Goal: Information Seeking & Learning: Check status

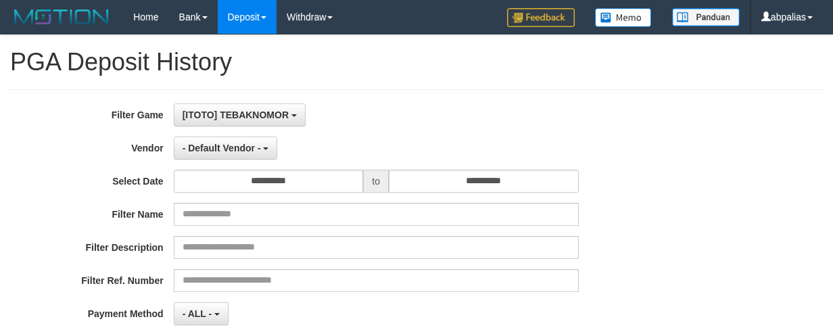
select select "*"
select select "**"
select select
select select "**"
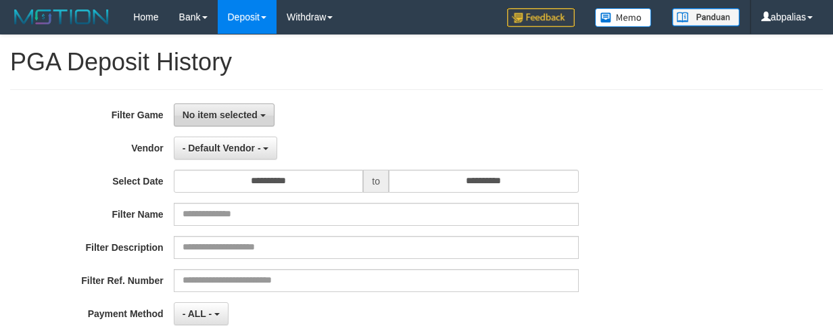
click at [232, 112] on span "No item selected" at bounding box center [219, 114] width 75 height 11
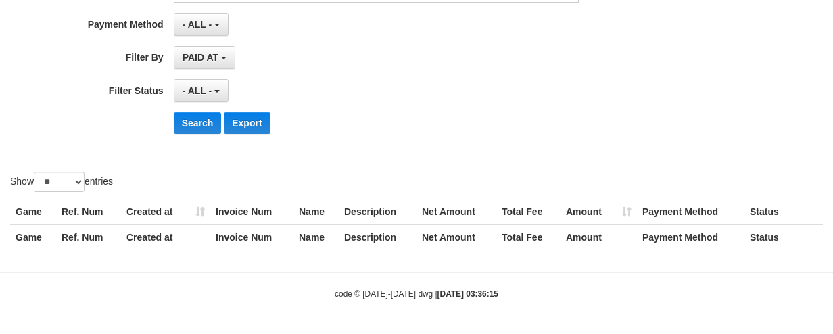
click at [222, 184] on div "**********" at bounding box center [416, 2] width 833 height 513
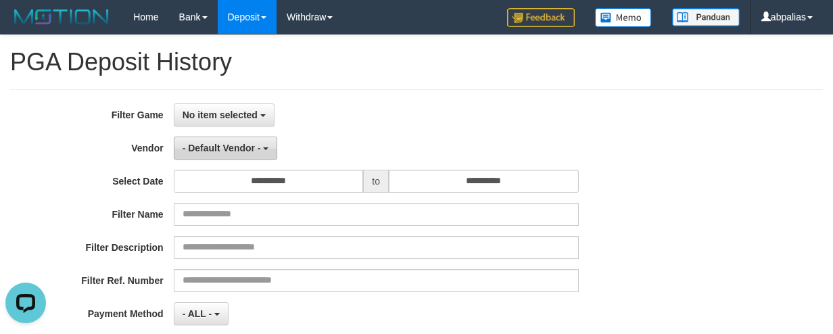
click at [203, 155] on button "- Default Vendor -" at bounding box center [226, 148] width 104 height 23
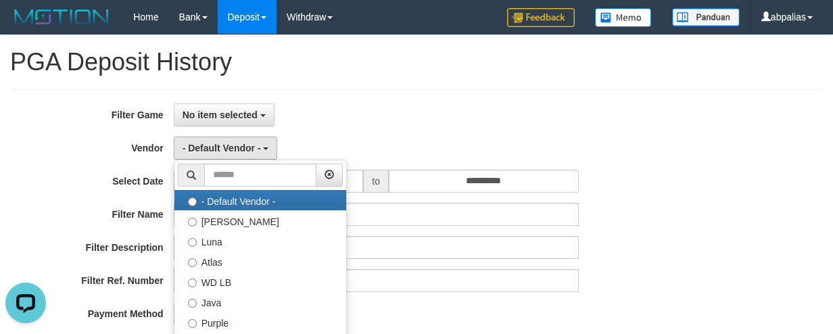
drag, startPoint x: 102, startPoint y: 169, endPoint x: 303, endPoint y: 173, distance: 201.4
click at [104, 168] on div "**********" at bounding box center [347, 268] width 694 height 330
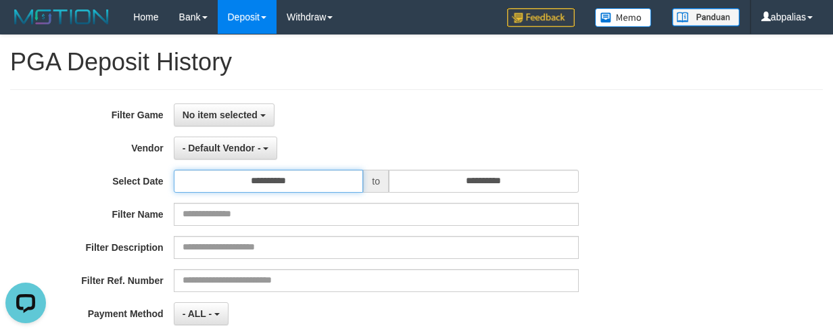
click at [253, 185] on input "**********" at bounding box center [269, 181] width 190 height 23
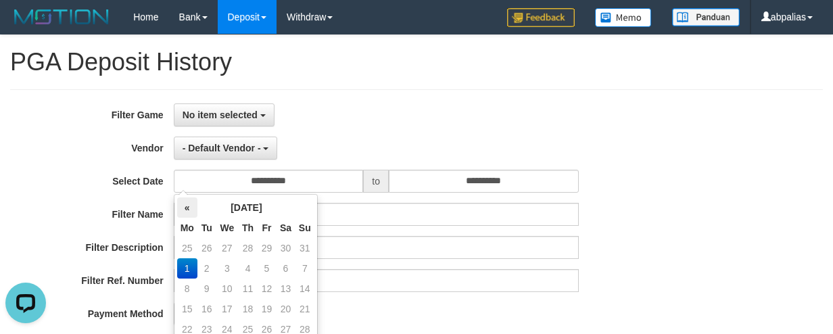
click at [193, 201] on th "«" at bounding box center [187, 207] width 20 height 20
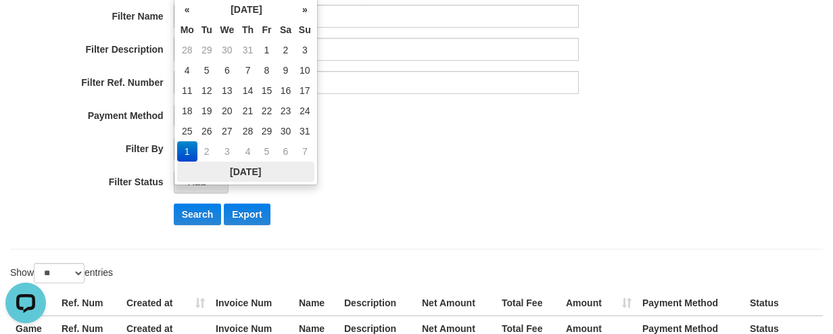
scroll to position [203, 0]
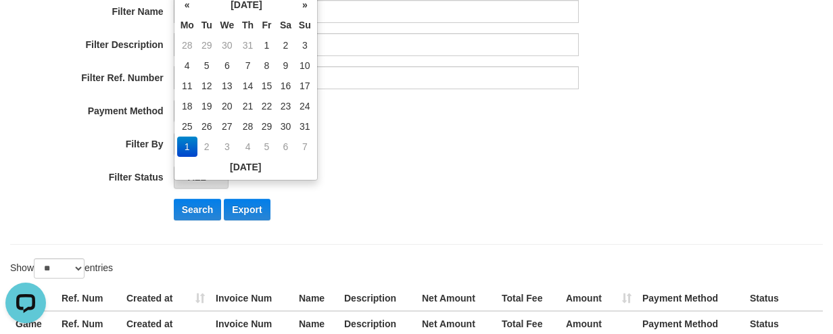
click at [297, 132] on td "31" at bounding box center [304, 126] width 19 height 20
type input "**********"
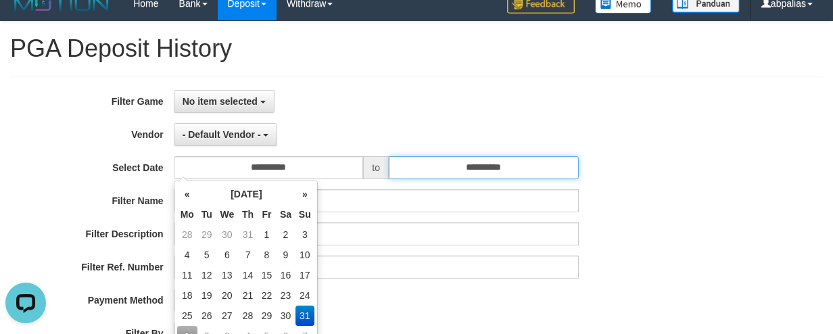
click at [439, 168] on input "**********" at bounding box center [484, 167] width 190 height 23
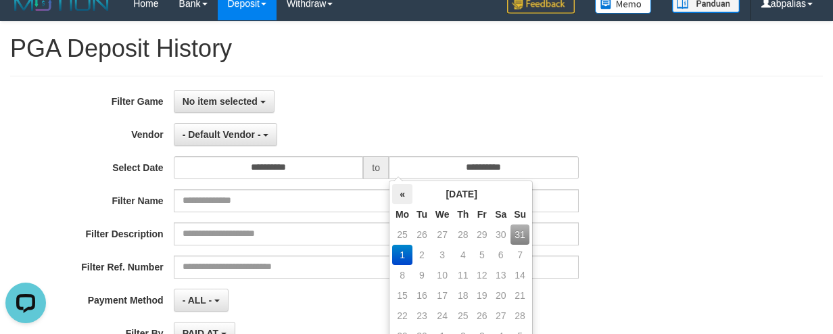
click at [399, 194] on th "«" at bounding box center [402, 194] width 20 height 20
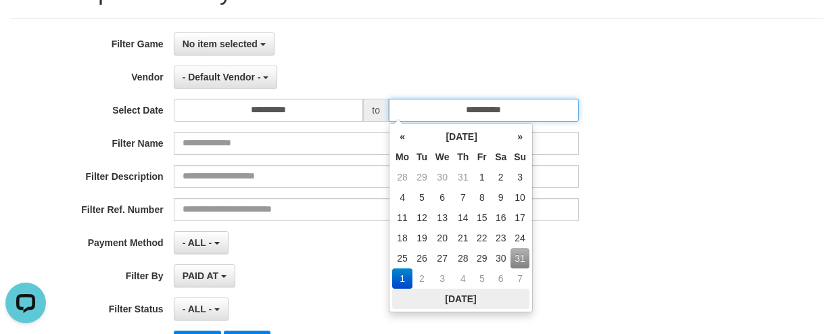
scroll to position [149, 0]
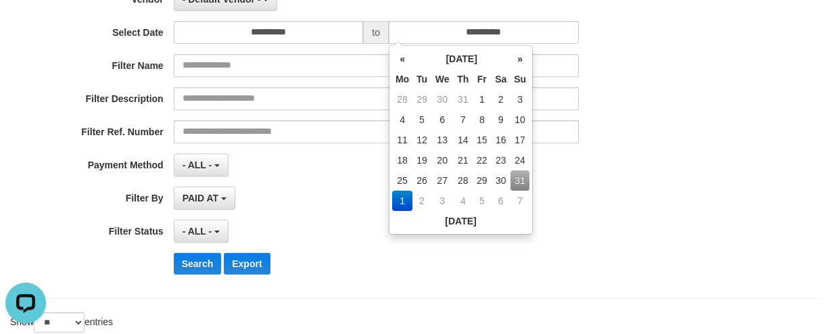
click at [514, 176] on td "31" at bounding box center [519, 180] width 19 height 20
type input "**********"
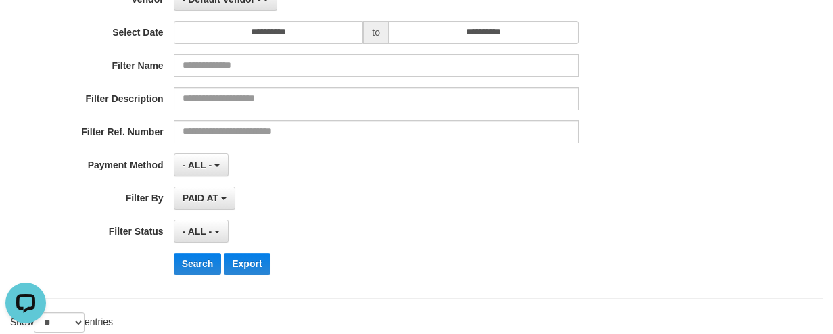
click at [310, 217] on div "**********" at bounding box center [347, 120] width 694 height 330
click at [205, 220] on button "- ALL -" at bounding box center [201, 231] width 55 height 23
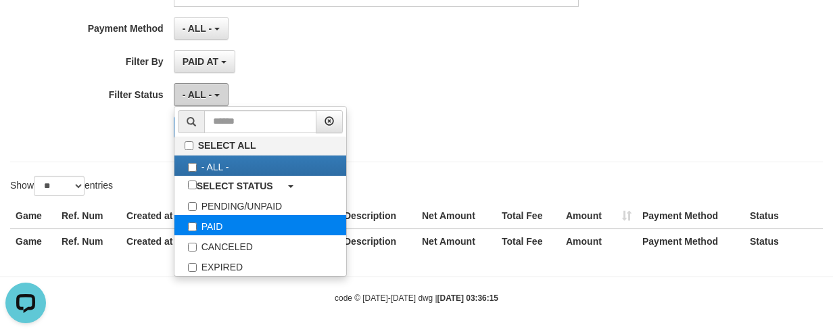
scroll to position [289, 0]
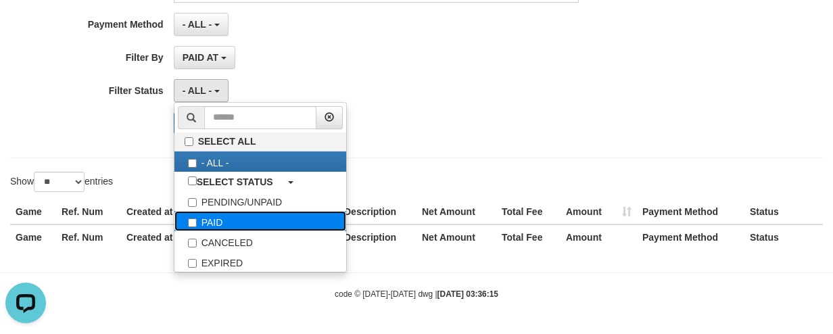
click at [212, 215] on label "PAID" at bounding box center [260, 221] width 172 height 20
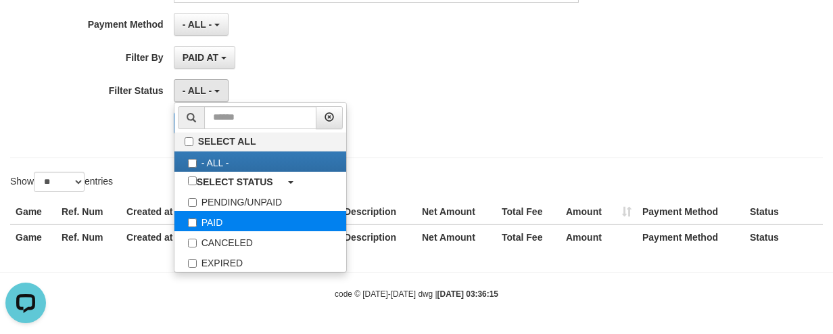
select select "*"
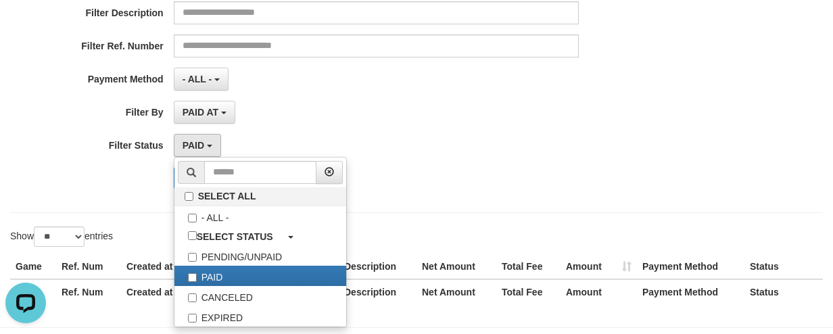
scroll to position [154, 0]
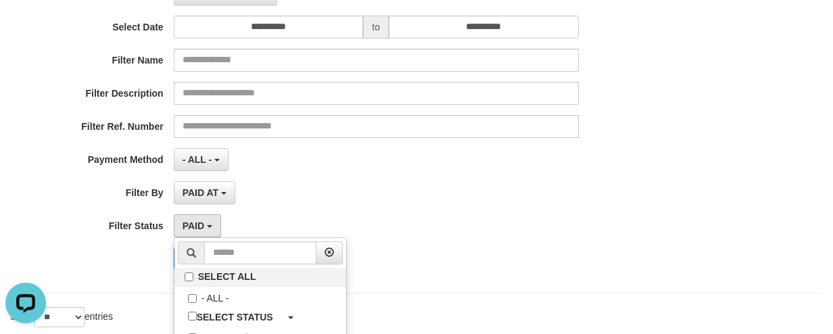
click at [122, 148] on label "Payment Method" at bounding box center [87, 157] width 174 height 18
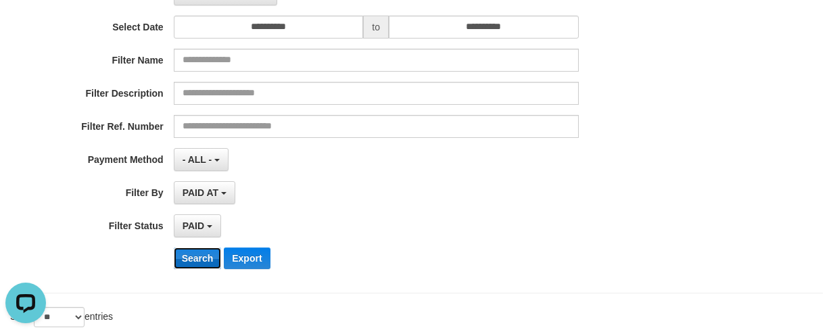
click at [198, 257] on button "Search" at bounding box center [198, 258] width 48 height 22
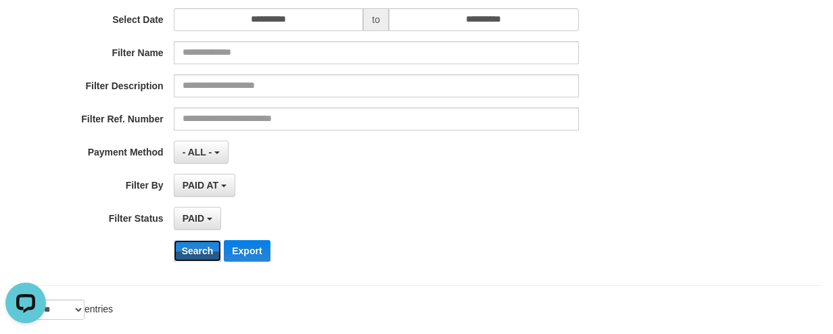
scroll to position [19, 0]
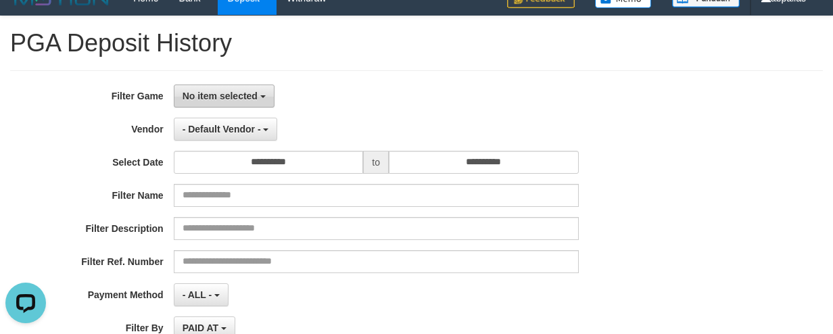
click at [236, 107] on button "No item selected" at bounding box center [224, 95] width 101 height 23
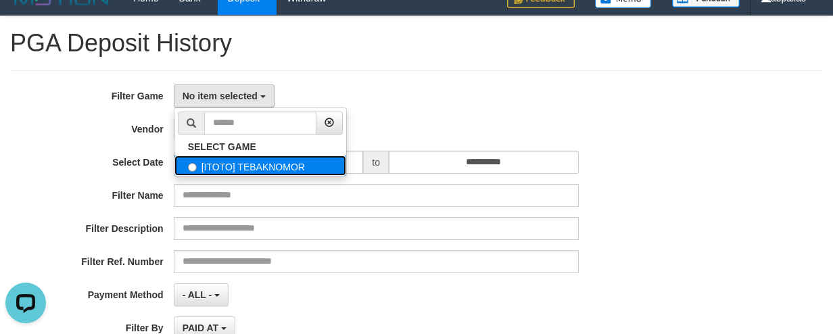
click at [236, 162] on label "[ITOTO] TEBAKNOMOR" at bounding box center [260, 165] width 172 height 20
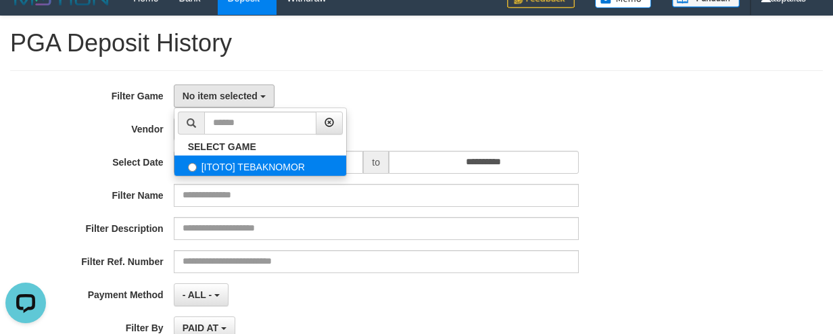
select select "***"
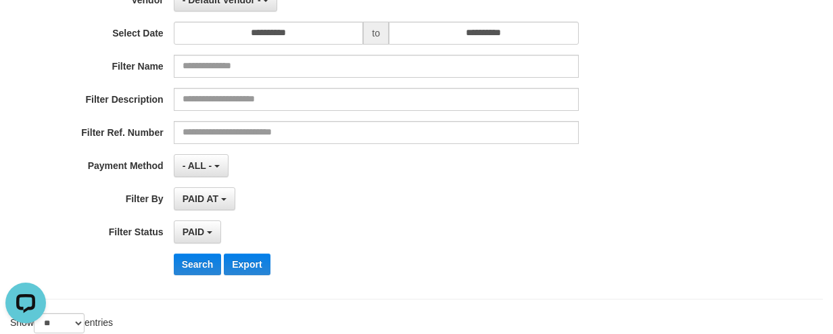
scroll to position [289, 0]
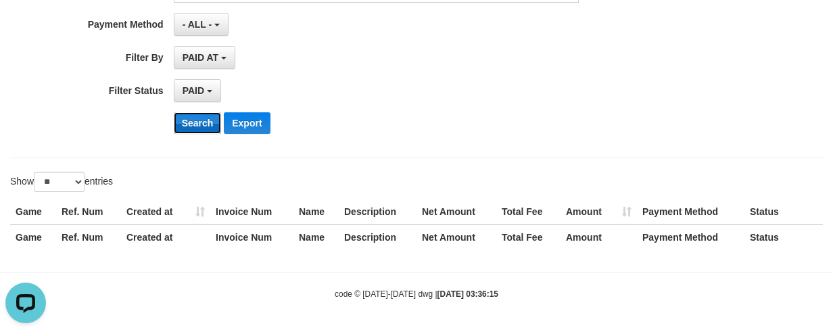
click at [197, 128] on button "Search" at bounding box center [198, 123] width 48 height 22
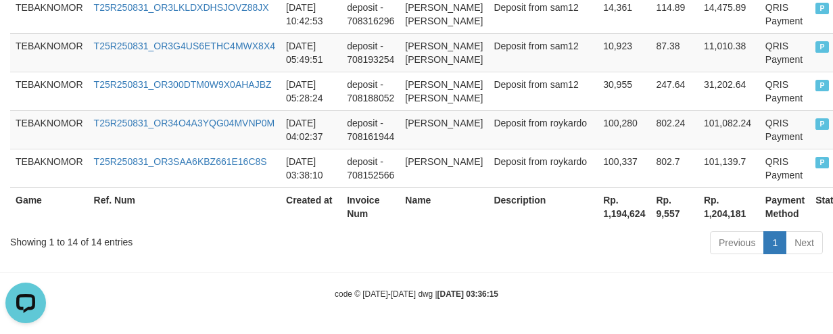
scroll to position [960, 0]
click at [597, 216] on th "Rp. 1,194,624" at bounding box center [623, 206] width 53 height 39
click at [597, 215] on th "Rp. 1,194,624" at bounding box center [623, 206] width 53 height 39
copy th "1,194,624"
drag, startPoint x: 442, startPoint y: 182, endPoint x: 408, endPoint y: 203, distance: 39.4
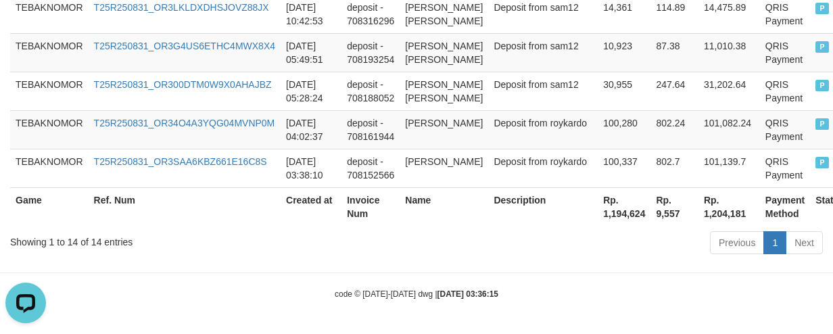
click at [442, 182] on td "[PERSON_NAME]" at bounding box center [443, 168] width 89 height 39
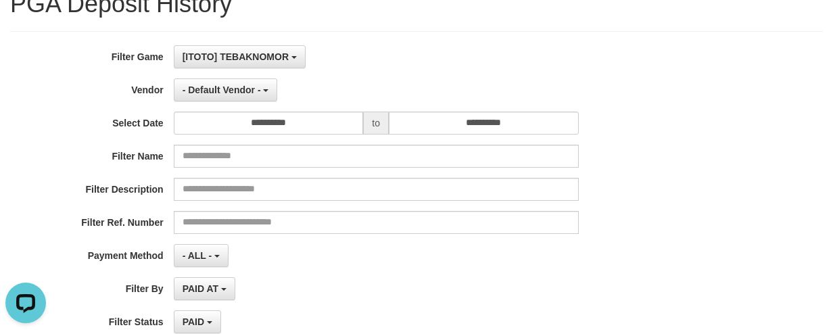
scroll to position [135, 0]
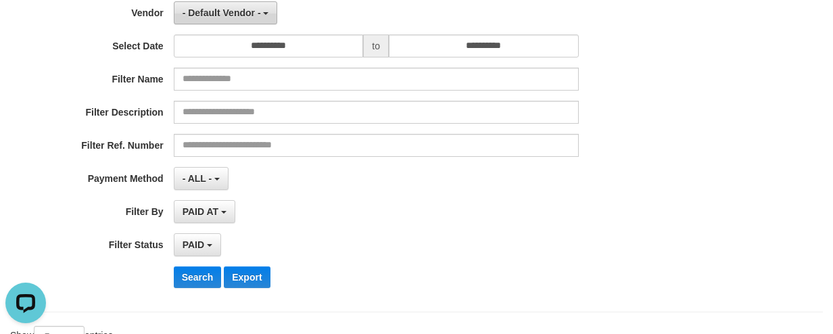
click at [203, 16] on span "- Default Vendor -" at bounding box center [221, 12] width 78 height 11
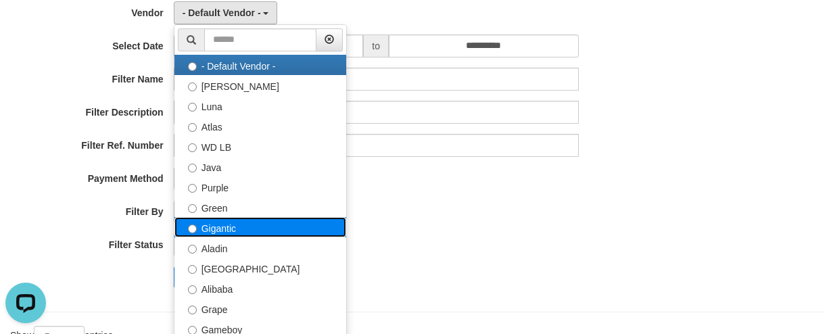
click at [226, 230] on label "Gigantic" at bounding box center [260, 227] width 172 height 20
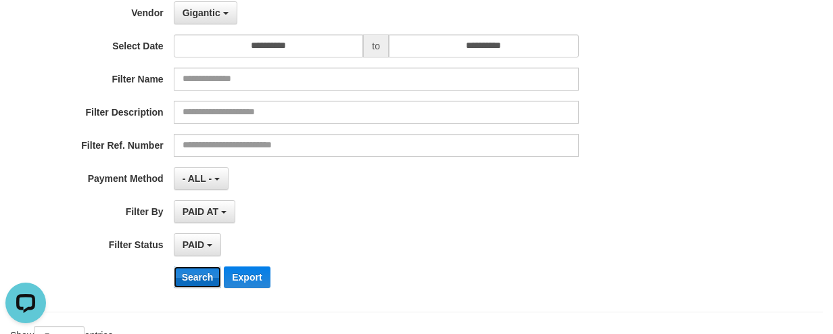
click at [183, 271] on button "Search" at bounding box center [198, 277] width 48 height 22
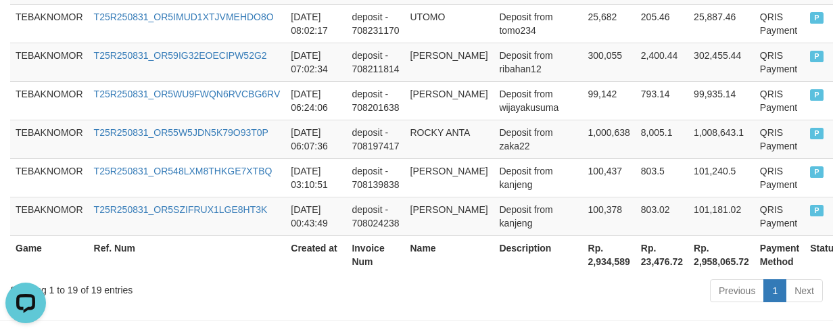
scroll to position [1072, 0]
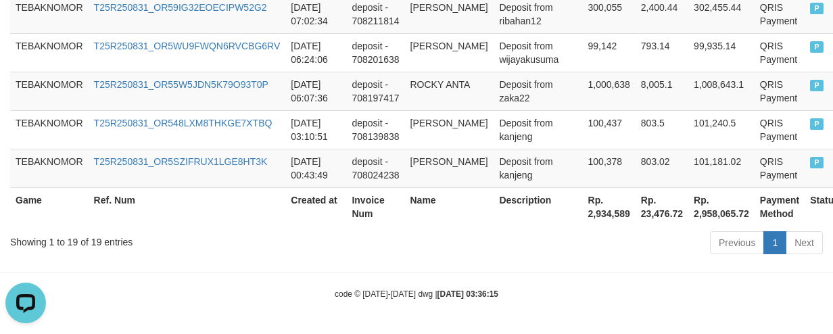
click at [583, 212] on th "Rp. 2,934,589" at bounding box center [609, 206] width 53 height 39
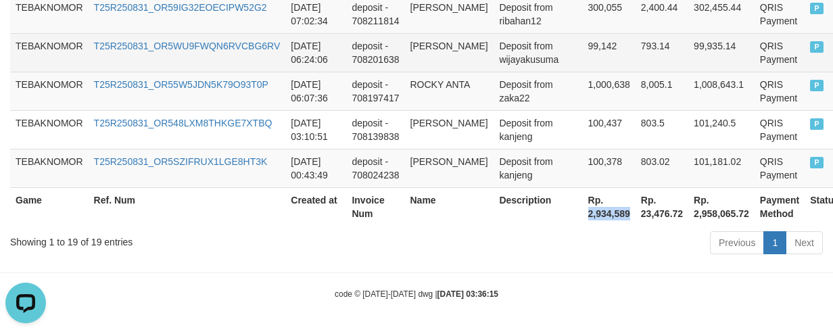
copy th "2,934,589"
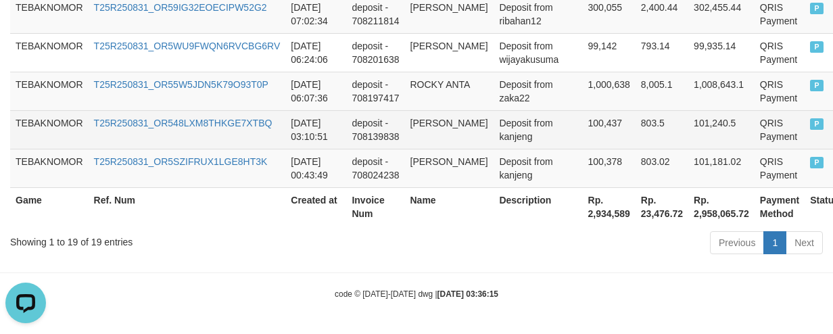
click at [294, 145] on td "2025-08-31 03:10:51" at bounding box center [315, 129] width 61 height 39
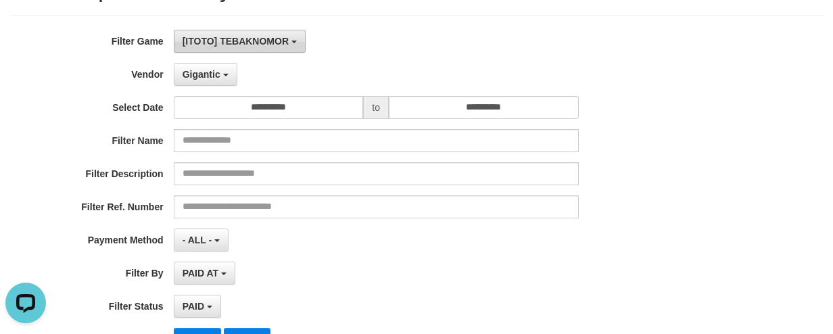
scroll to position [0, 0]
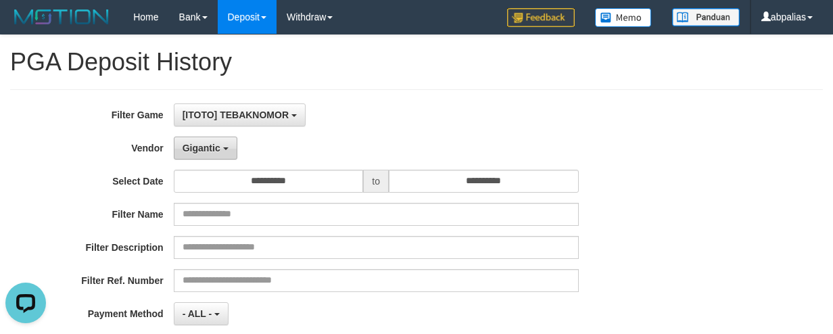
click at [203, 151] on span "Gigantic" at bounding box center [201, 148] width 38 height 11
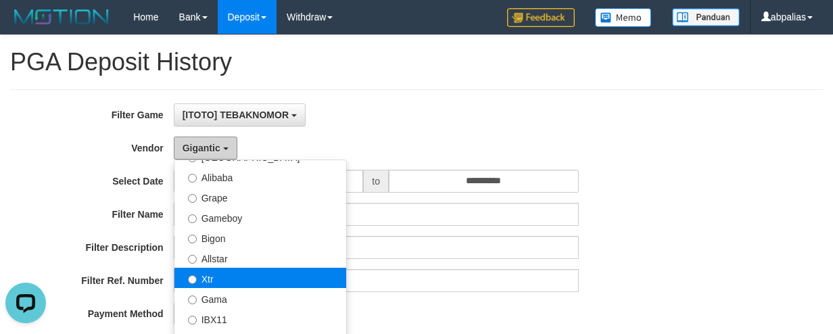
scroll to position [270, 0]
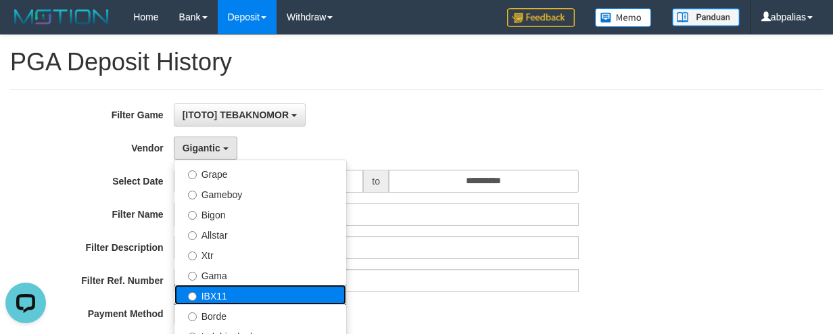
click at [218, 300] on label "IBX11" at bounding box center [260, 295] width 172 height 20
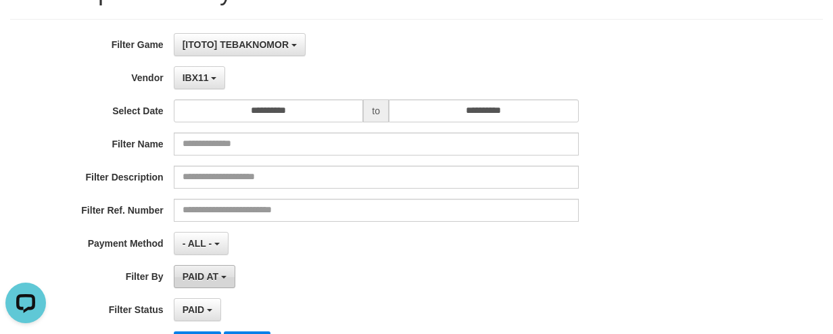
scroll to position [203, 0]
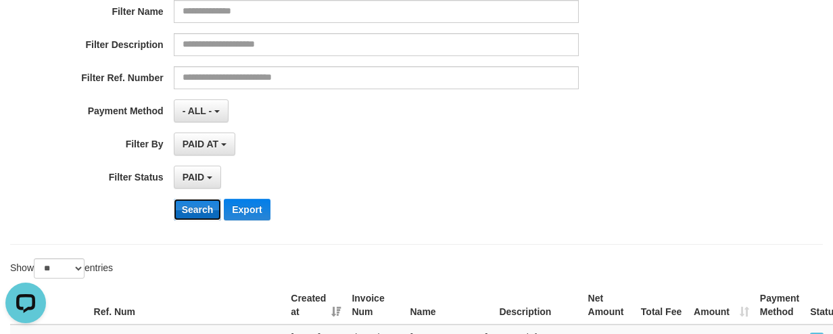
click at [180, 207] on button "Search" at bounding box center [198, 210] width 48 height 22
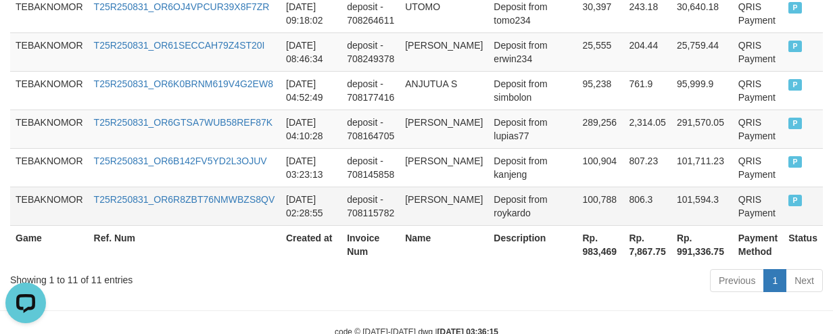
scroll to position [777, 0]
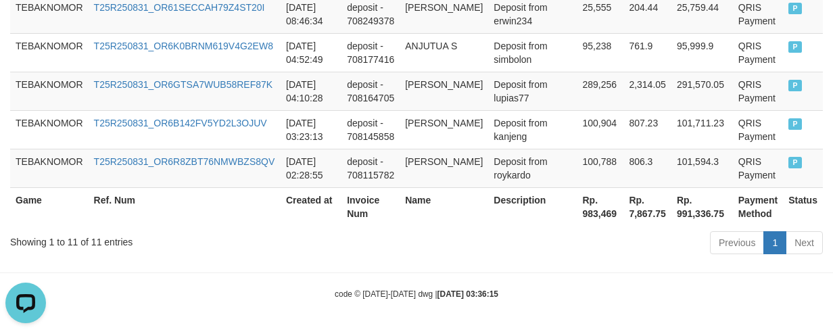
click at [577, 215] on th "Rp. 983,469" at bounding box center [600, 206] width 47 height 39
copy th "983,469"
click at [370, 195] on th "Invoice Num" at bounding box center [370, 206] width 58 height 39
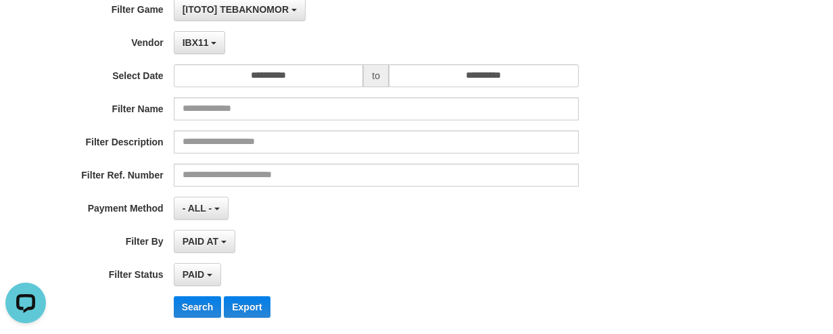
scroll to position [0, 0]
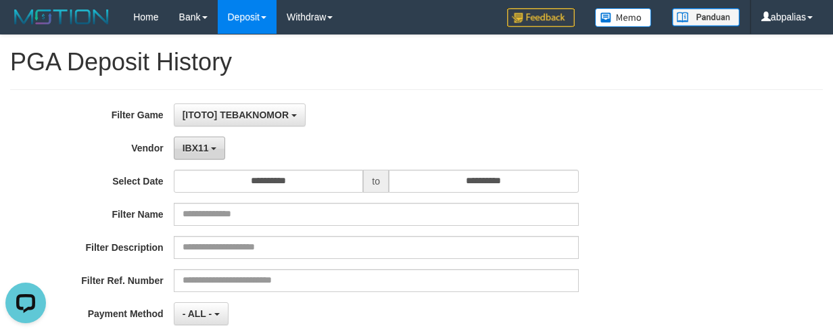
click at [199, 144] on span "IBX11" at bounding box center [195, 148] width 26 height 11
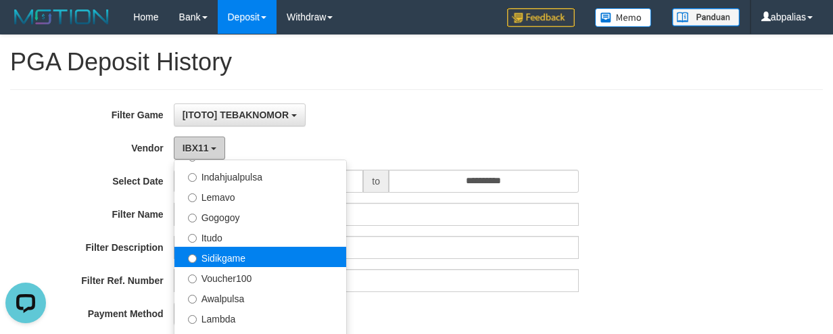
scroll to position [443, 0]
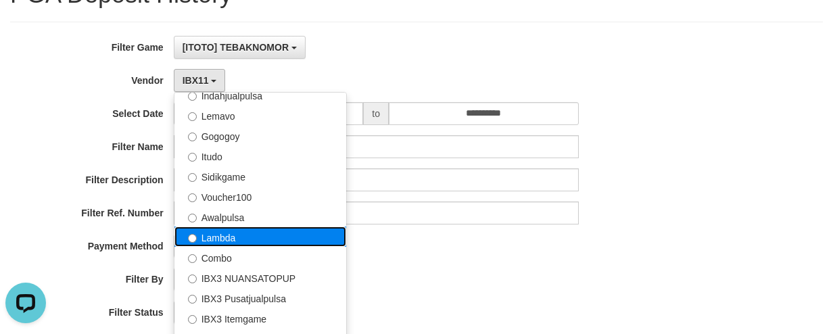
click at [234, 243] on label "Lambda" at bounding box center [260, 236] width 172 height 20
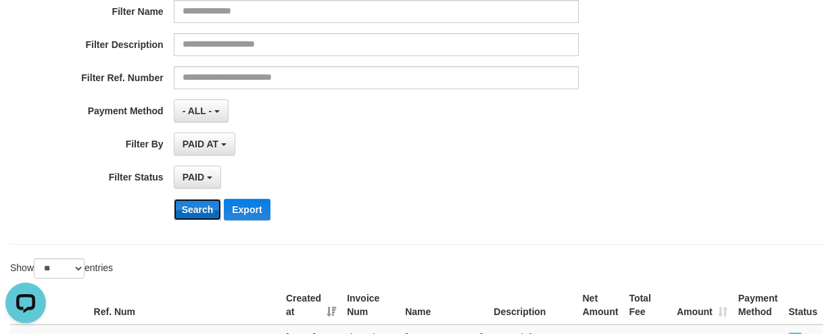
click at [185, 207] on button "Search" at bounding box center [198, 210] width 48 height 22
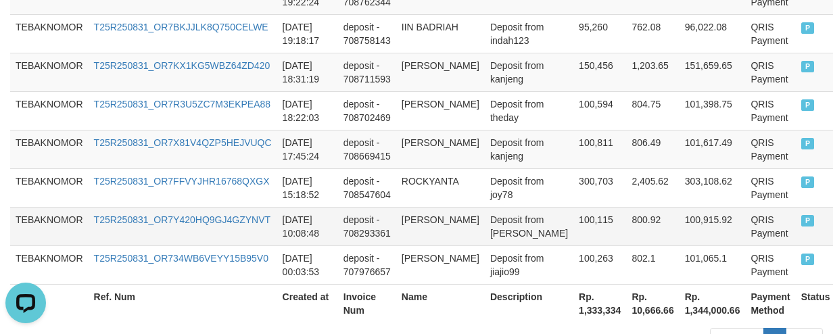
scroll to position [802, 0]
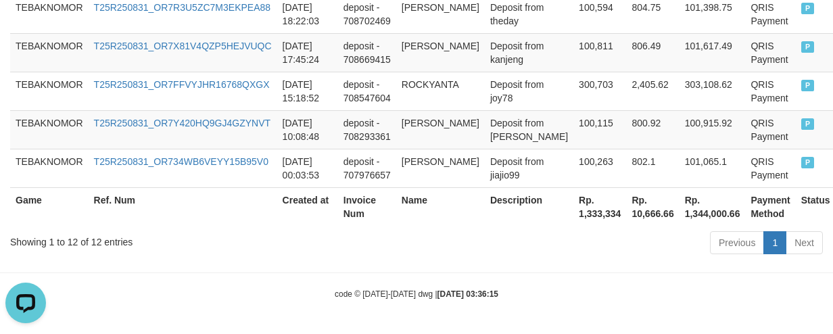
click at [573, 214] on th "Rp. 1,333,334" at bounding box center [599, 206] width 53 height 39
copy th "1,333,334"
click at [245, 237] on div "Showing 1 to 12 of 12 entries" at bounding box center [173, 239] width 326 height 19
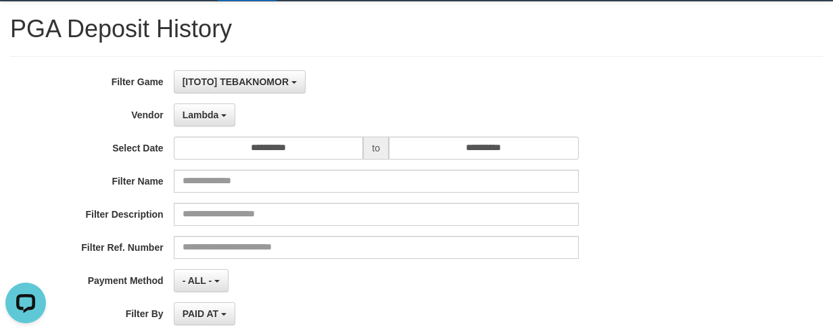
scroll to position [0, 0]
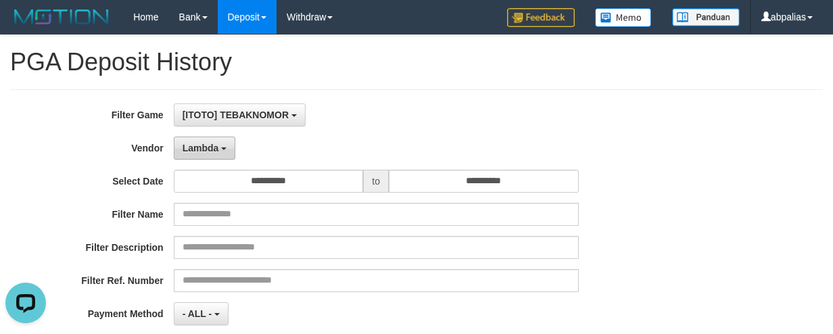
click at [194, 149] on span "Lambda" at bounding box center [200, 148] width 36 height 11
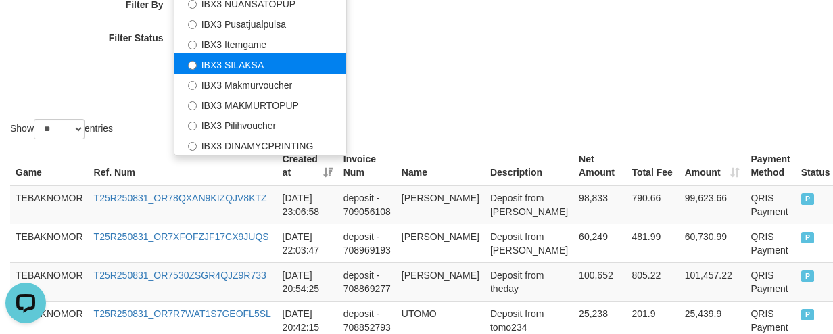
scroll to position [270, 0]
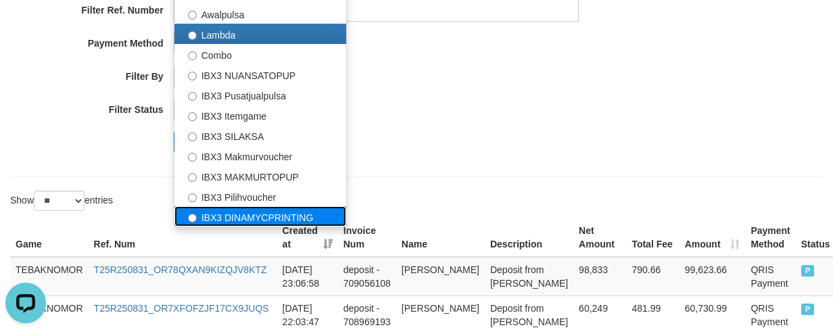
click at [237, 213] on label "IBX3 DINAMYCPRINTING" at bounding box center [260, 216] width 172 height 20
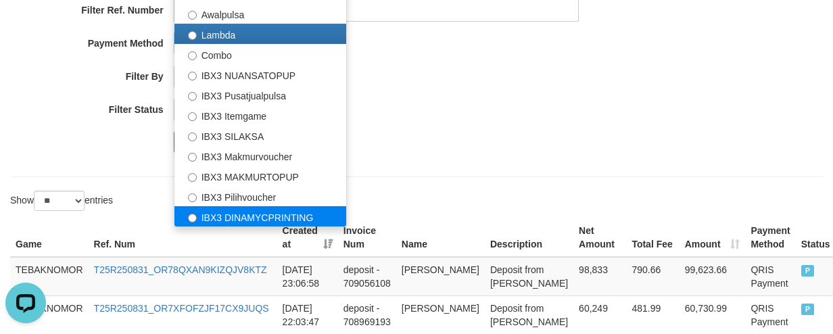
select select "**********"
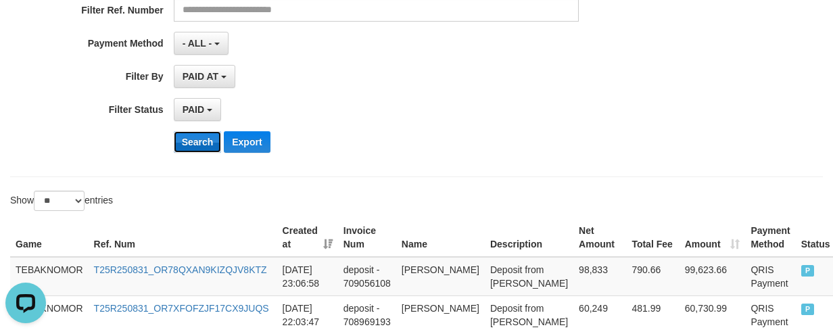
click at [182, 149] on button "Search" at bounding box center [198, 142] width 48 height 22
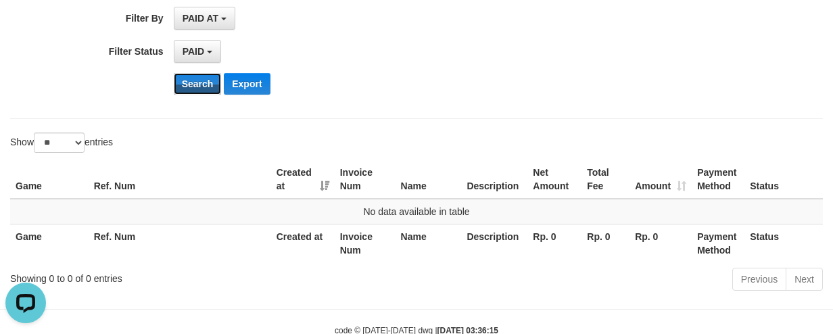
scroll to position [365, 0]
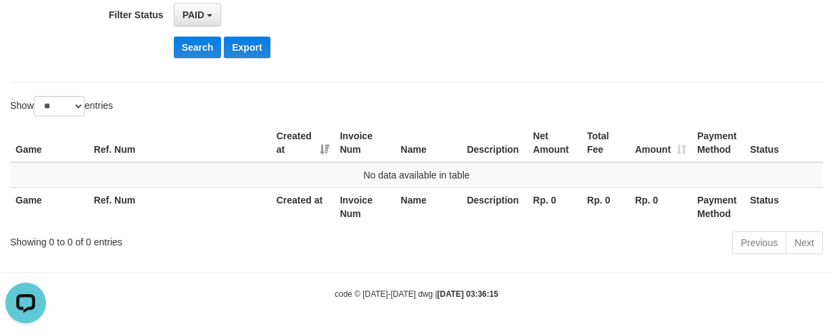
drag, startPoint x: 522, startPoint y: 94, endPoint x: 363, endPoint y: 143, distance: 167.0
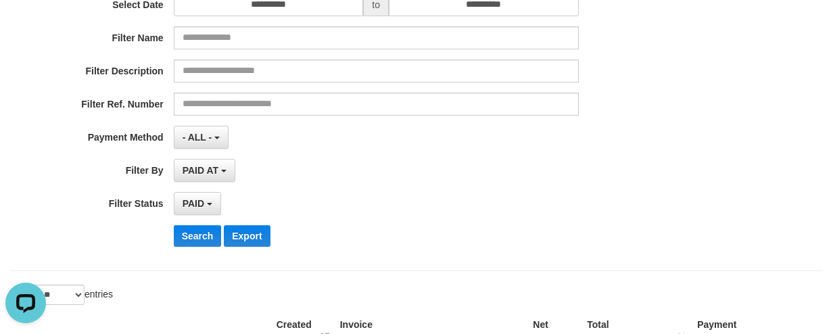
scroll to position [95, 0]
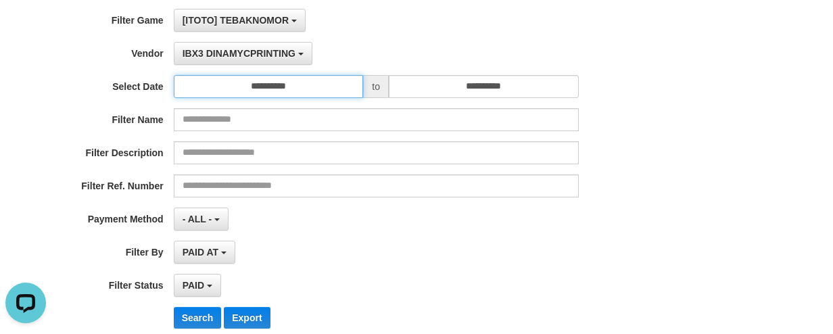
click at [264, 91] on input "**********" at bounding box center [269, 86] width 190 height 23
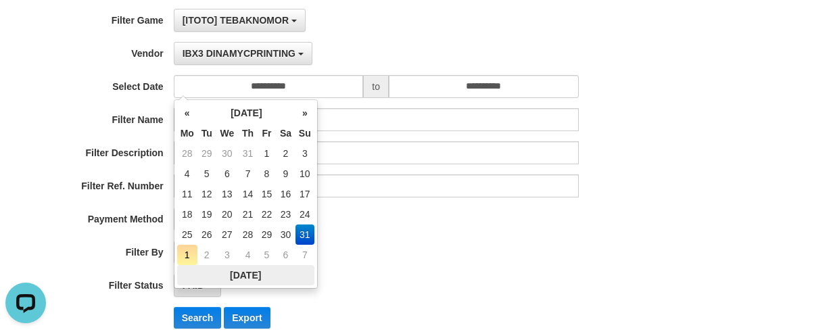
click at [237, 269] on th "Today" at bounding box center [245, 275] width 137 height 20
type input "**********"
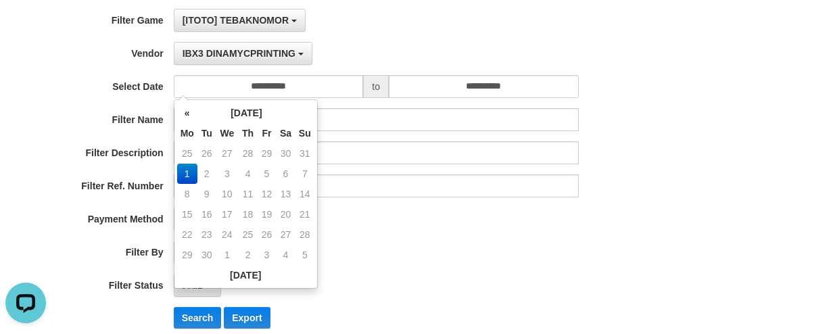
click at [408, 271] on div "**********" at bounding box center [347, 174] width 694 height 330
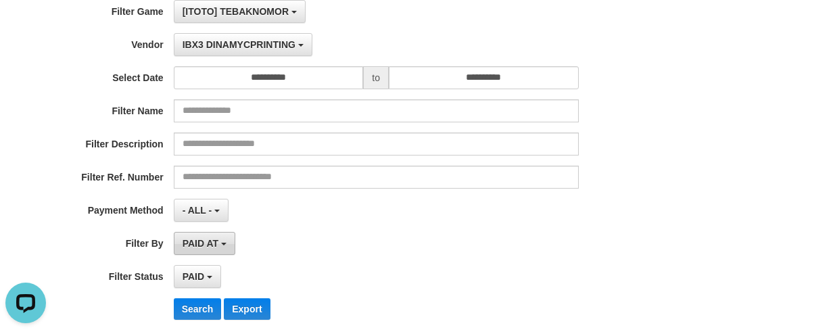
scroll to position [162, 0]
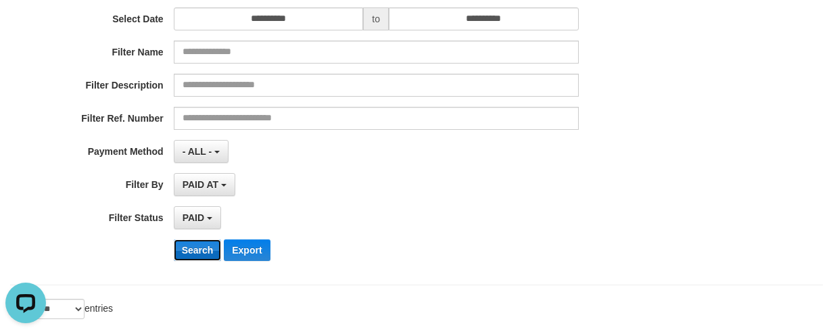
click at [201, 245] on button "Search" at bounding box center [198, 250] width 48 height 22
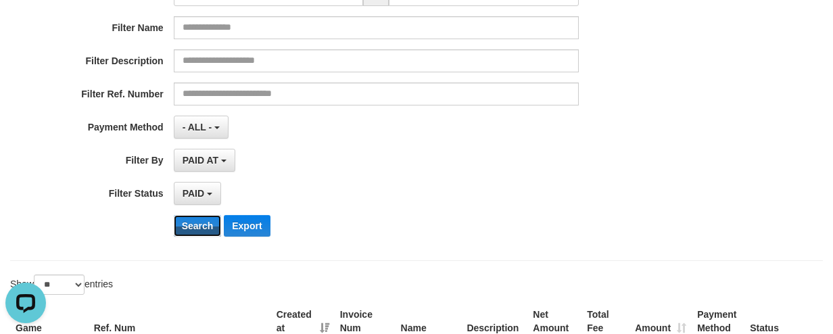
scroll to position [95, 0]
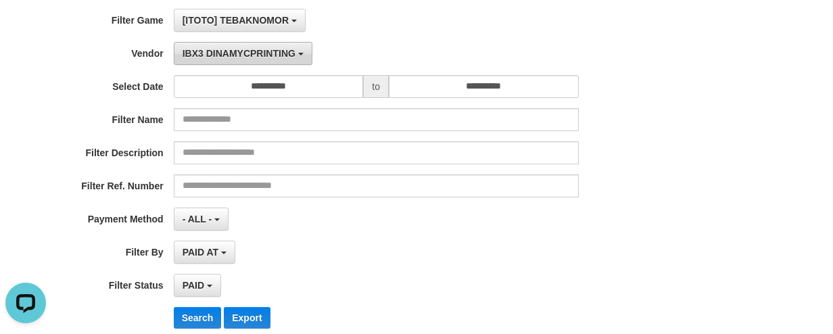
click at [230, 56] on span "IBX3 DINAMYCPRINTING" at bounding box center [238, 53] width 113 height 11
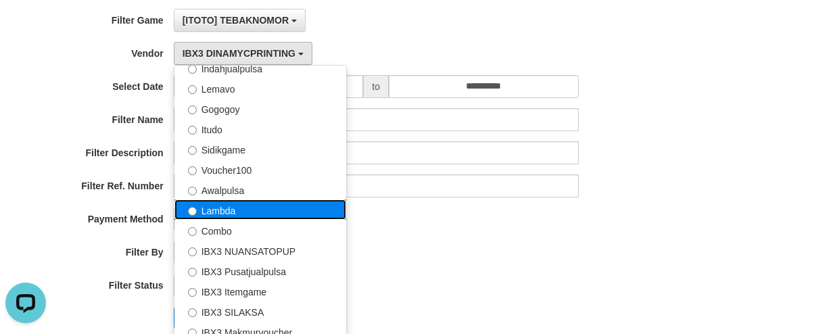
click at [229, 214] on label "Lambda" at bounding box center [260, 209] width 172 height 20
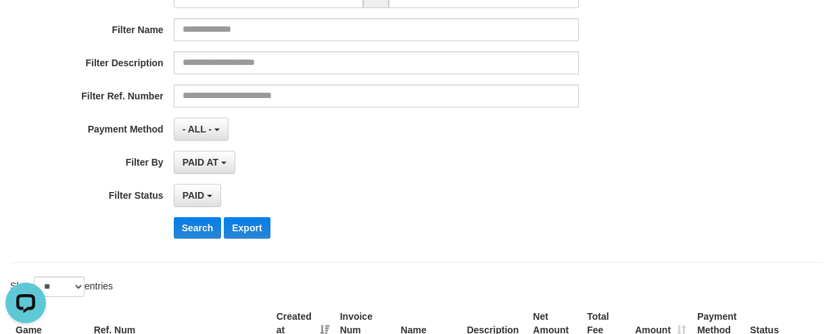
scroll to position [297, 0]
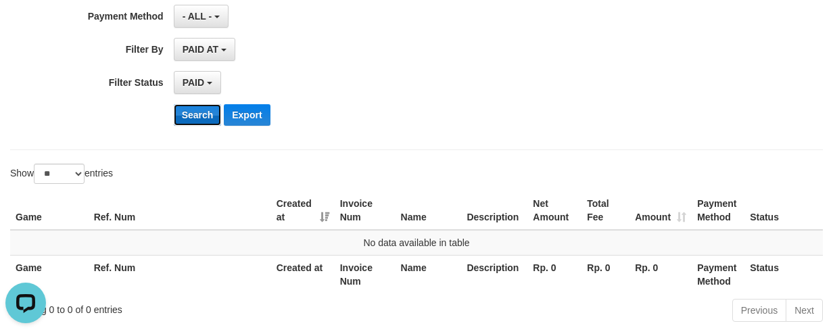
click at [199, 122] on button "Search" at bounding box center [198, 115] width 48 height 22
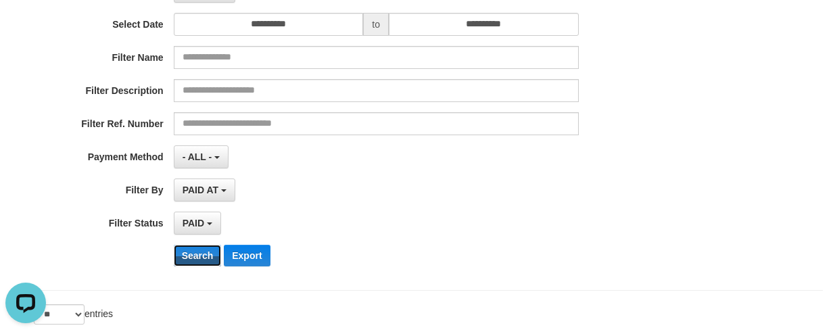
scroll to position [95, 0]
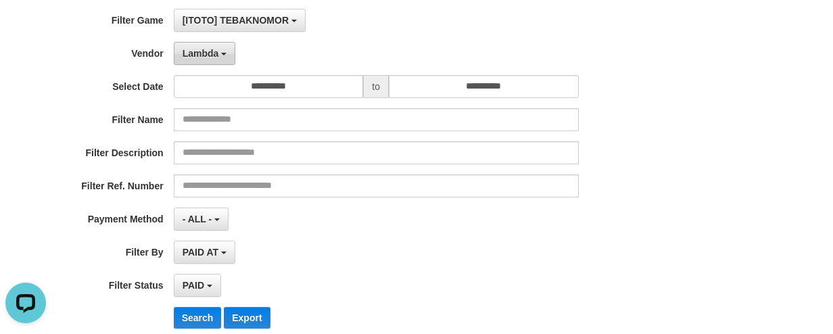
click at [211, 49] on span "Lambda" at bounding box center [200, 53] width 36 height 11
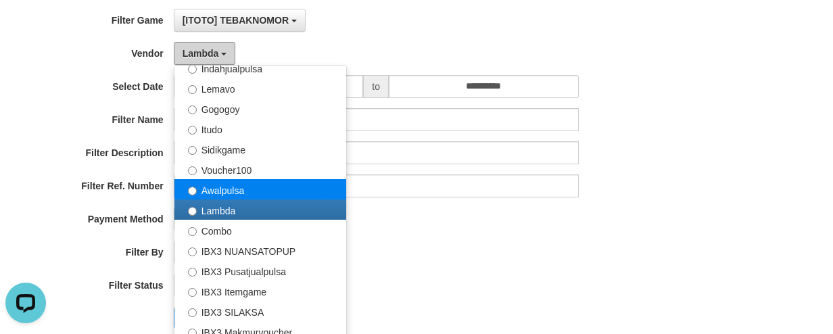
scroll to position [376, 0]
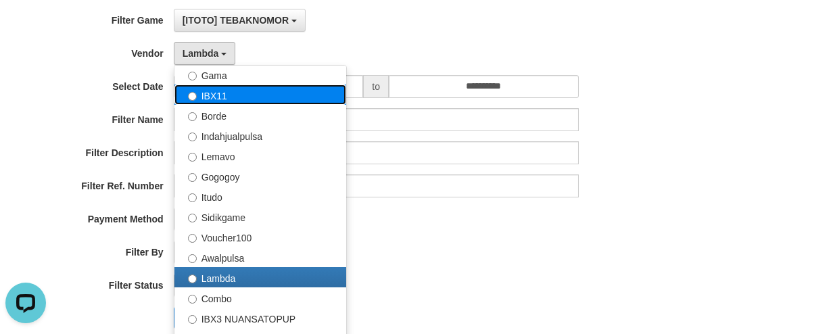
click at [224, 97] on label "IBX11" at bounding box center [260, 94] width 172 height 20
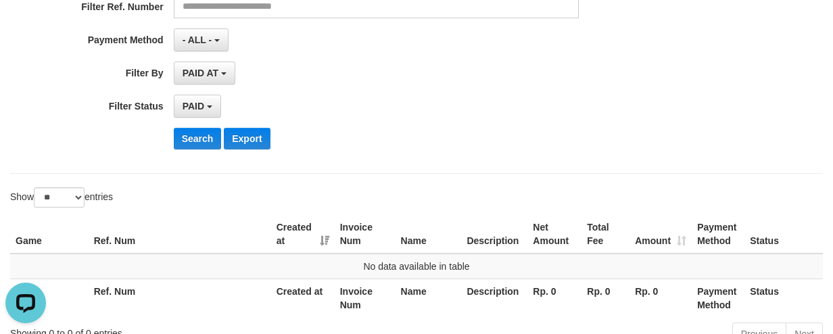
scroll to position [365, 0]
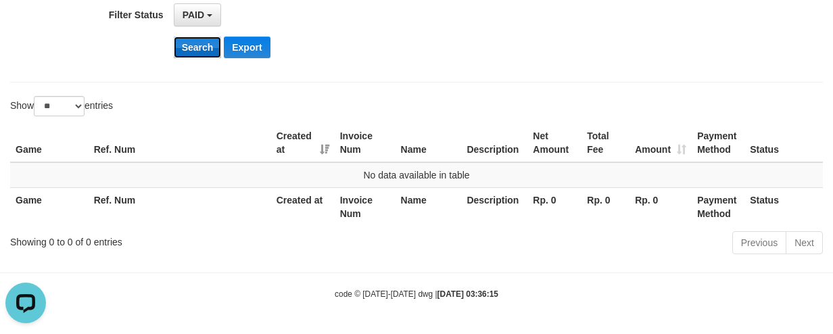
click at [199, 57] on button "Search" at bounding box center [198, 47] width 48 height 22
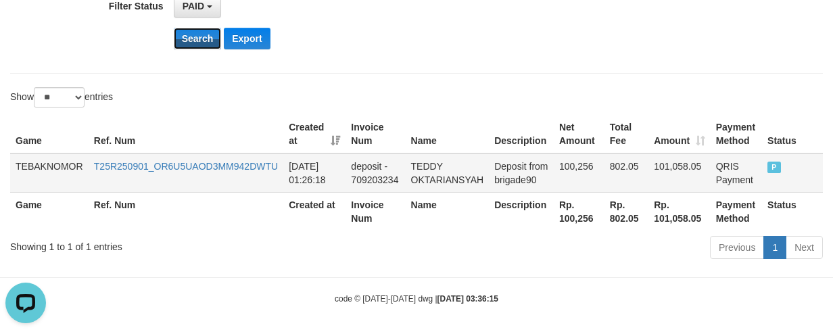
scroll to position [378, 0]
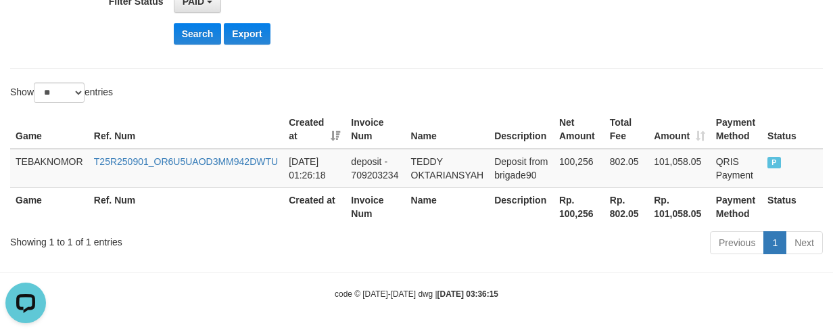
click at [576, 211] on th "Rp. 100,256" at bounding box center [579, 206] width 51 height 39
copy th "100,256"
click at [433, 249] on div "Previous 1 Next" at bounding box center [590, 244] width 466 height 29
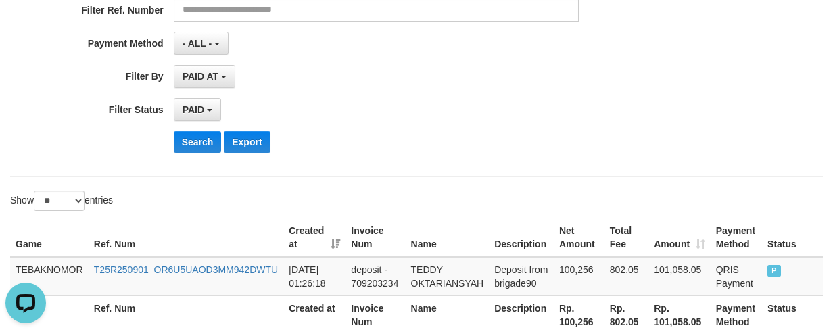
scroll to position [41, 0]
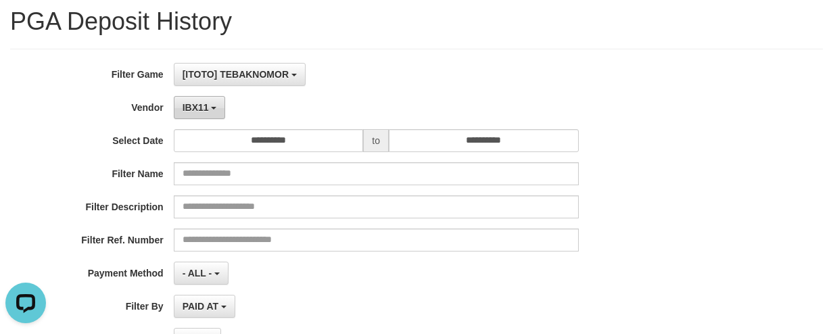
click at [207, 116] on button "IBX11" at bounding box center [200, 107] width 52 height 23
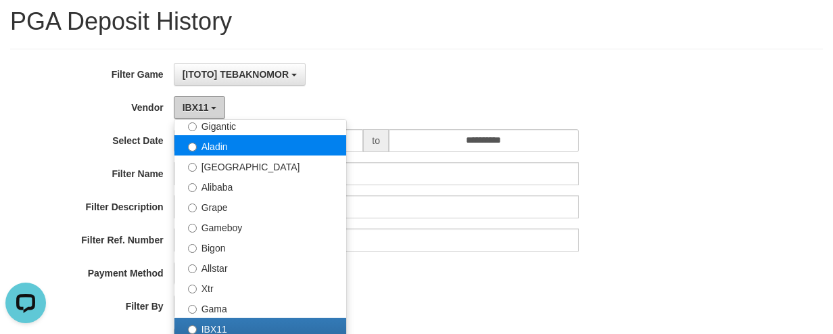
scroll to position [173, 0]
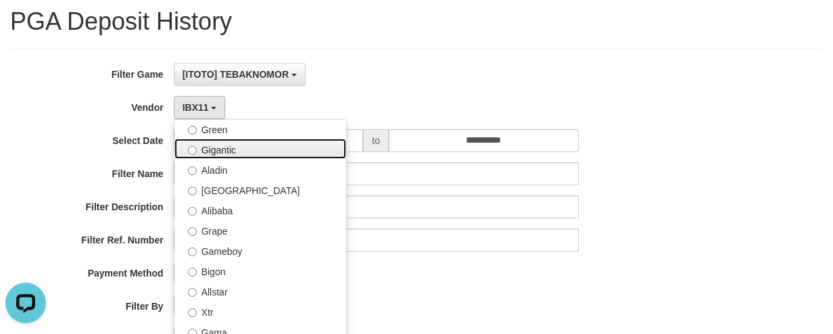
click at [237, 156] on label "Gigantic" at bounding box center [260, 149] width 172 height 20
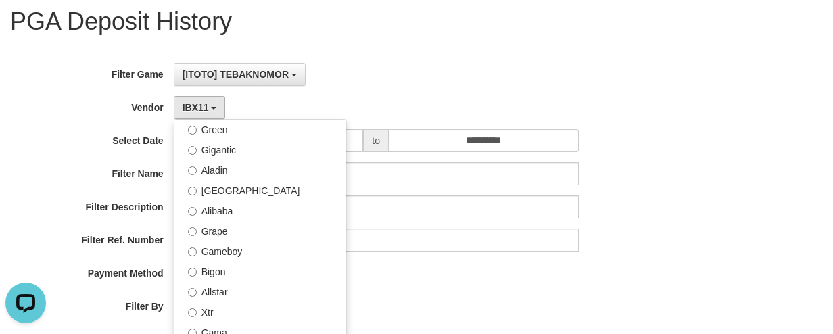
select select "**********"
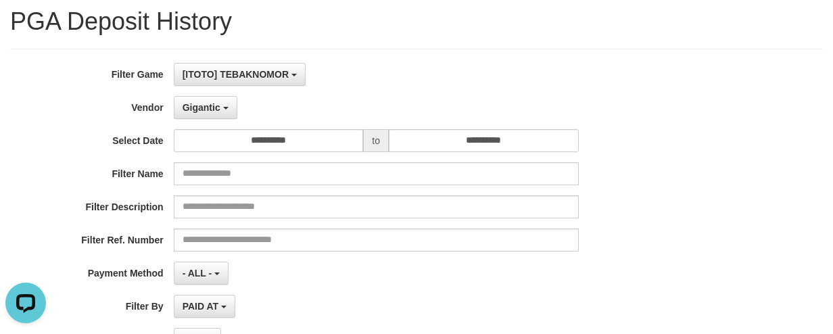
scroll to position [311, 0]
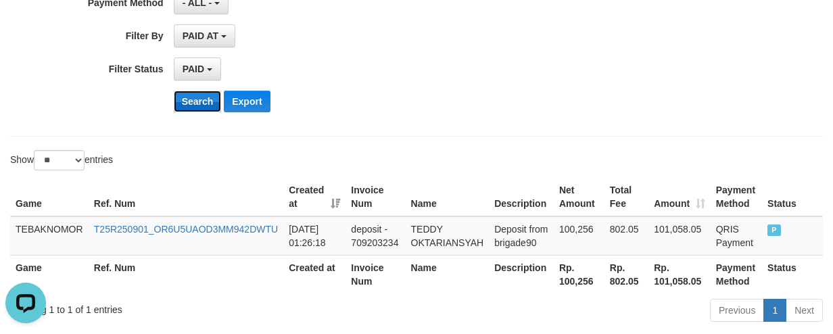
click at [201, 105] on button "Search" at bounding box center [198, 102] width 48 height 22
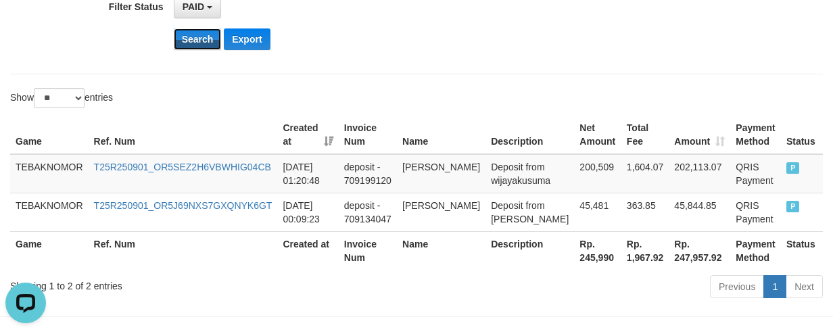
scroll to position [417, 0]
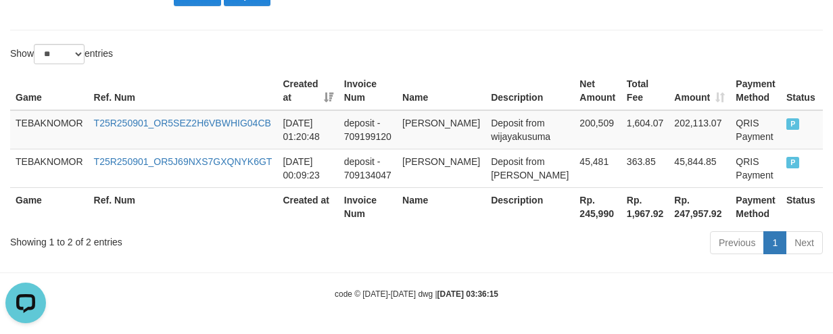
click at [574, 218] on th "Rp. 245,990" at bounding box center [597, 206] width 47 height 39
copy th "245,990"
drag, startPoint x: 364, startPoint y: 207, endPoint x: 340, endPoint y: 194, distance: 27.2
click at [365, 208] on th "Invoice Num" at bounding box center [368, 206] width 58 height 39
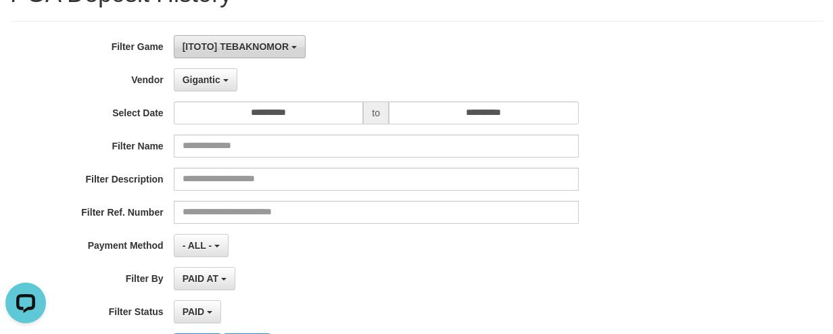
scroll to position [0, 0]
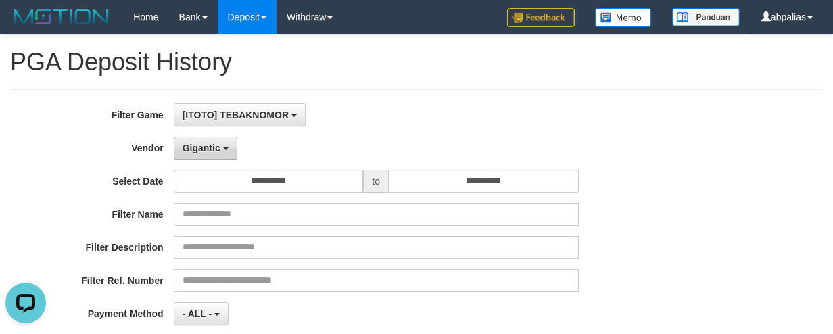
click at [201, 150] on span "Gigantic" at bounding box center [201, 148] width 38 height 11
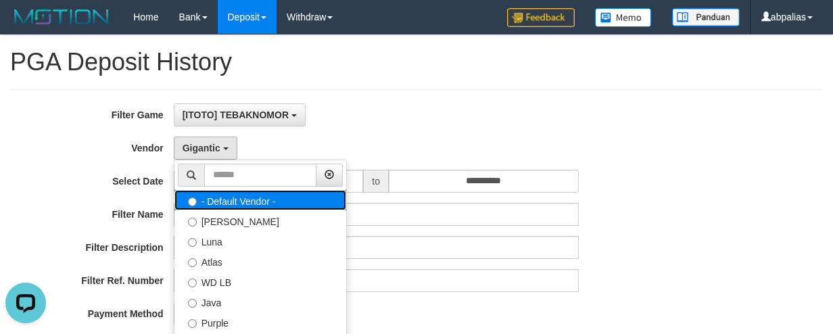
click at [237, 199] on label "- Default Vendor -" at bounding box center [260, 200] width 172 height 20
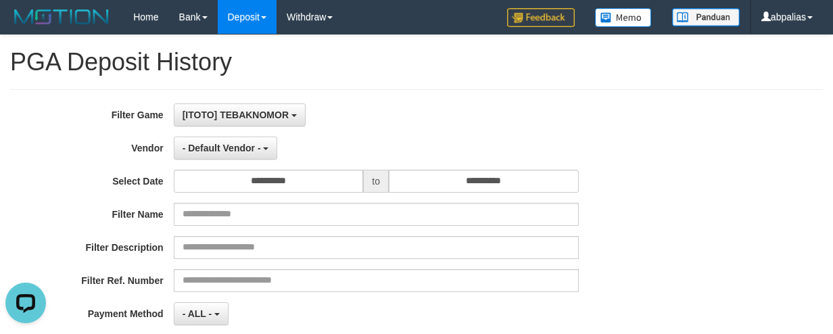
select select
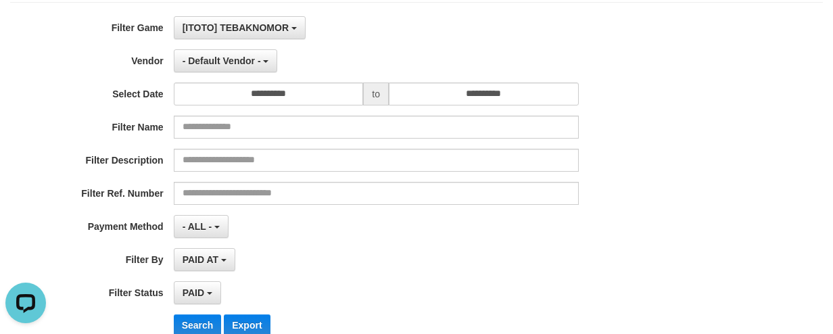
scroll to position [270, 0]
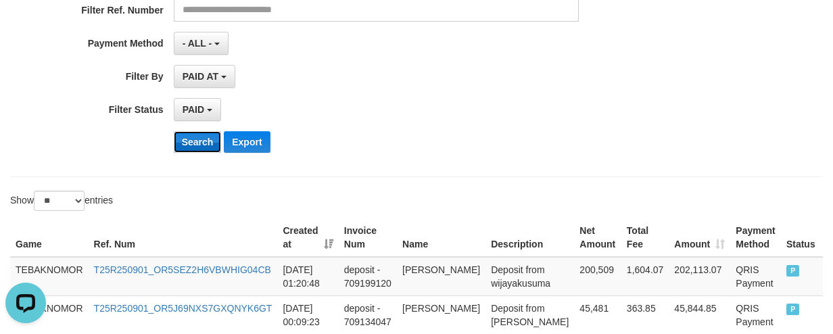
click at [183, 137] on button "Search" at bounding box center [198, 142] width 48 height 22
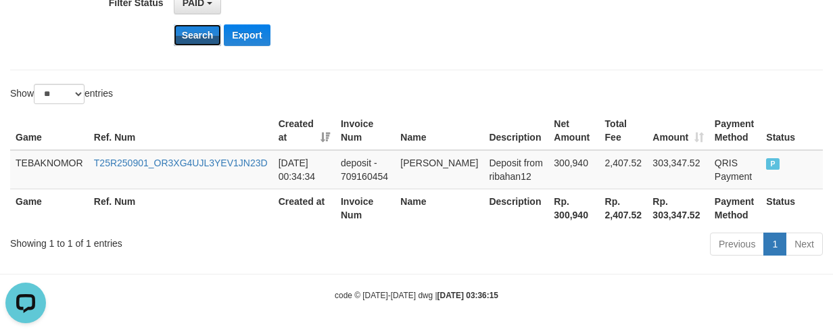
scroll to position [378, 0]
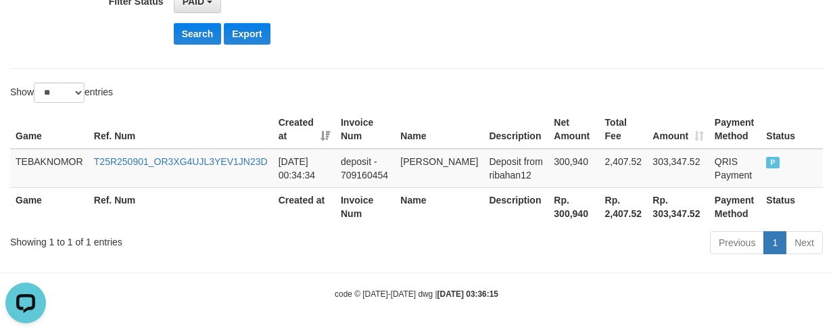
click at [548, 211] on th "Rp. 300,940" at bounding box center [573, 206] width 51 height 39
copy th "300,940"
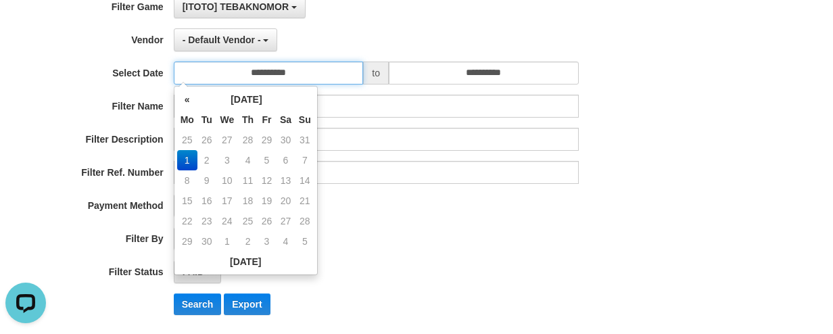
click at [220, 69] on input "**********" at bounding box center [269, 73] width 190 height 23
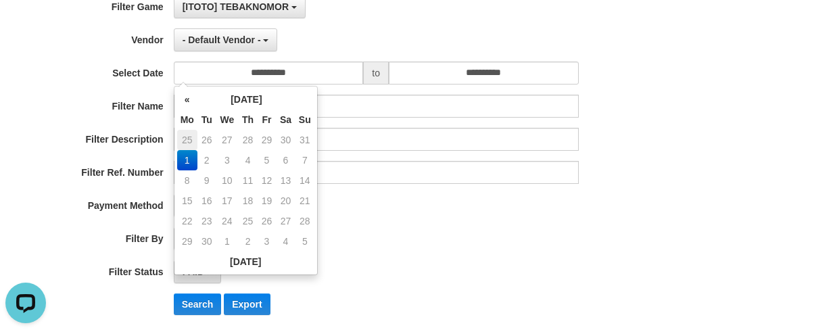
click at [191, 144] on td "25" at bounding box center [187, 140] width 20 height 20
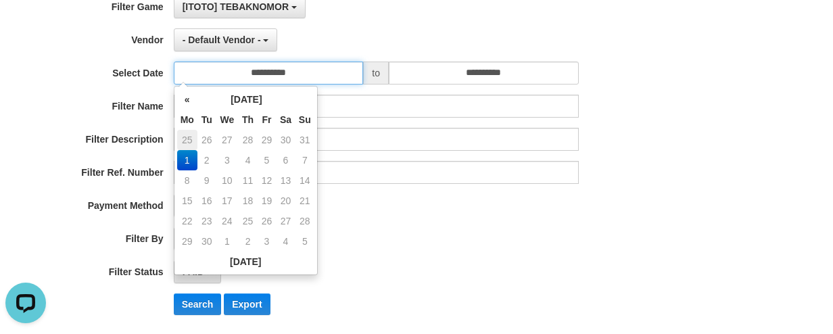
type input "**********"
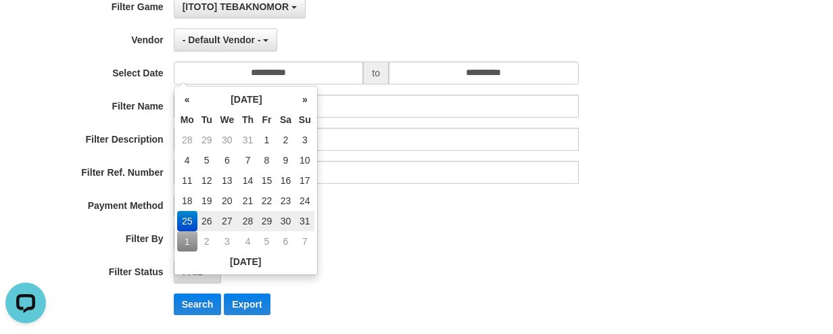
click at [391, 243] on div "PAID AT PAID AT CREATED AT" at bounding box center [376, 238] width 405 height 23
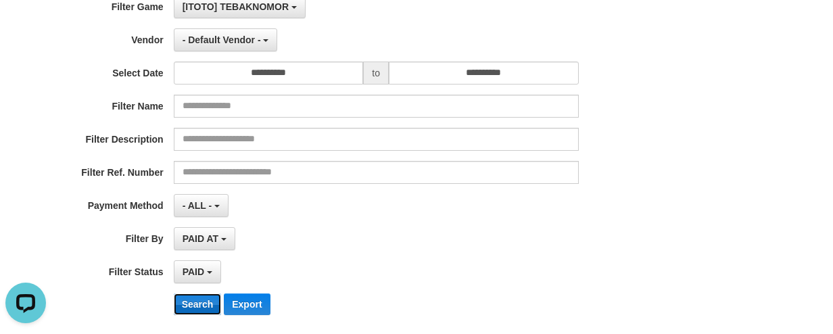
click at [185, 302] on button "Search" at bounding box center [198, 304] width 48 height 22
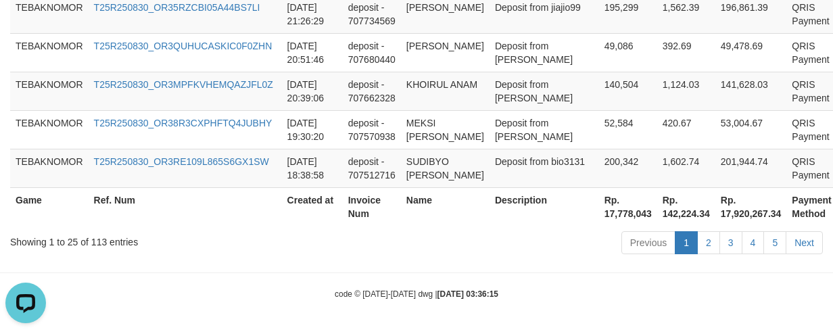
scroll to position [1546, 0]
click at [599, 220] on th "Rp. 17,778,043" at bounding box center [628, 206] width 58 height 39
click at [599, 221] on th "Rp. 17,778,043" at bounding box center [628, 206] width 58 height 39
copy th "17,778,043"
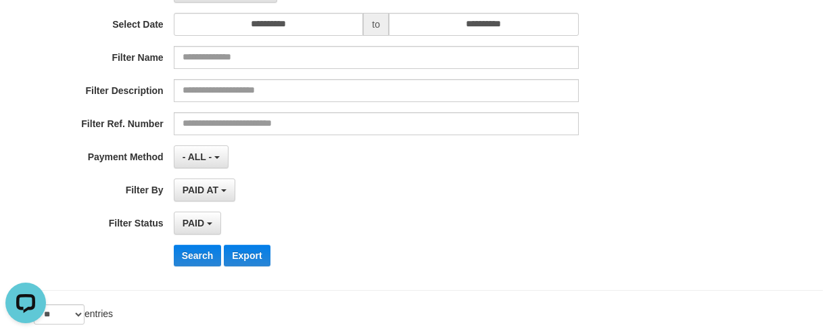
scroll to position [59, 0]
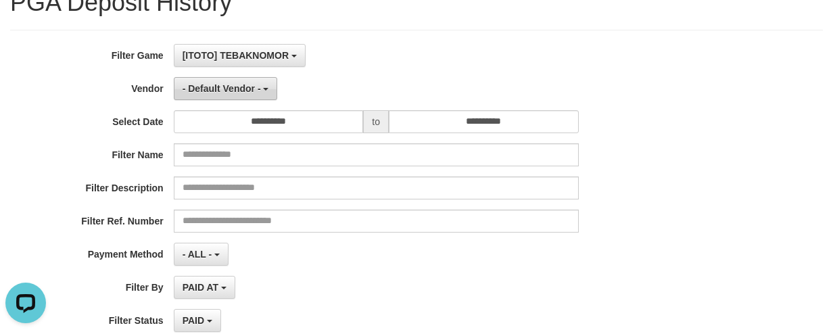
click at [205, 79] on button "- Default Vendor -" at bounding box center [226, 88] width 104 height 23
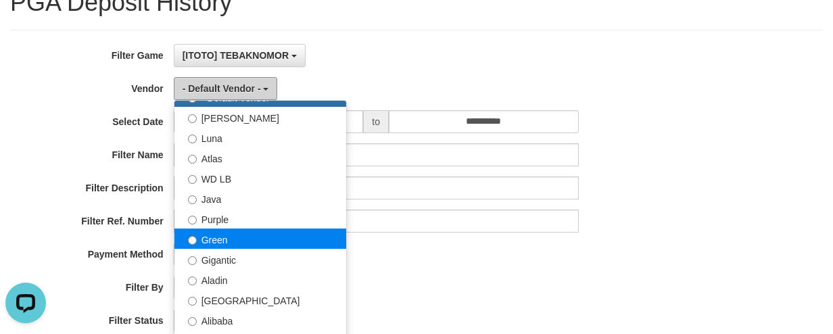
scroll to position [68, 0]
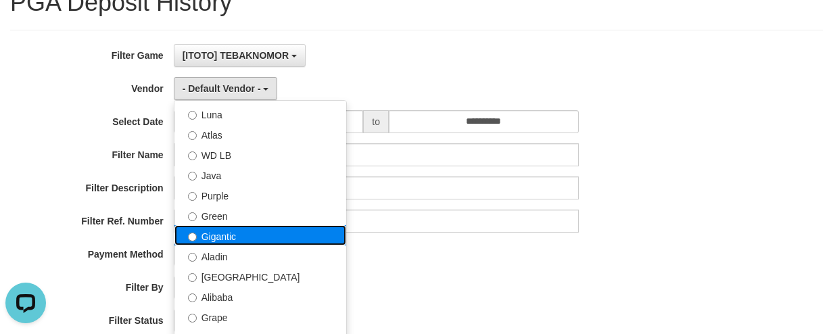
click at [209, 235] on label "Gigantic" at bounding box center [260, 235] width 172 height 20
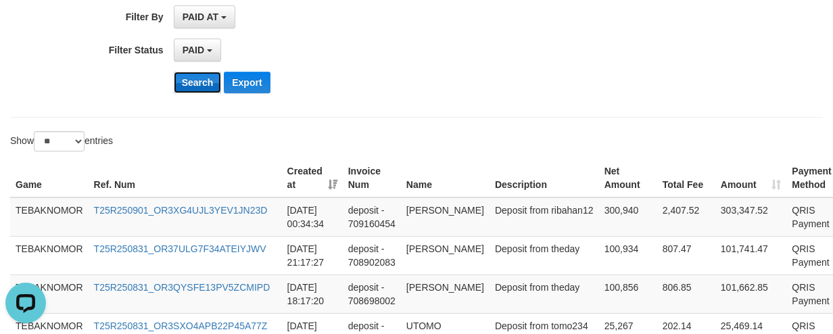
click at [207, 78] on button "Search" at bounding box center [198, 83] width 48 height 22
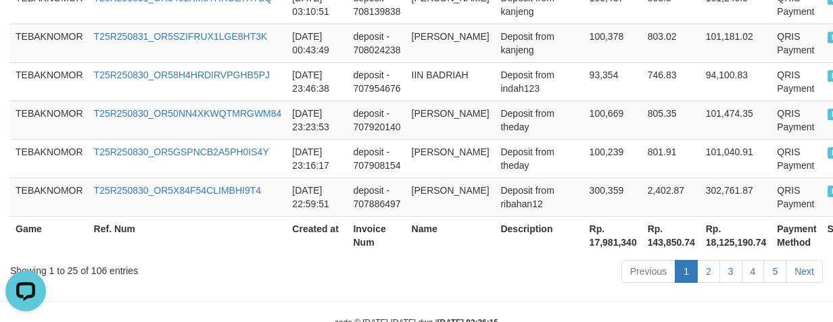
scroll to position [1315, 0]
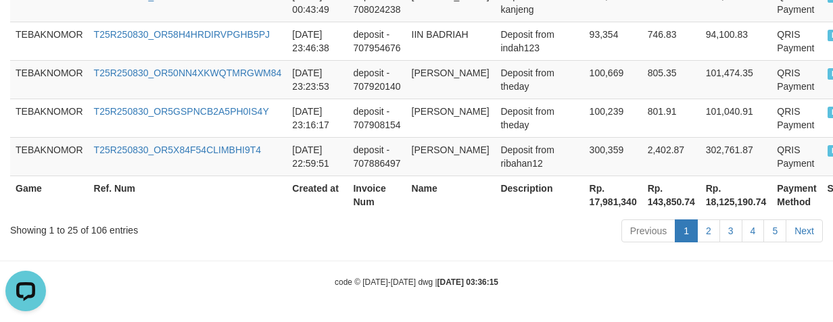
click at [597, 210] on th "Rp. 17,981,340" at bounding box center [613, 195] width 58 height 39
click at [596, 210] on th "Rp. 17,981,340" at bounding box center [613, 195] width 58 height 39
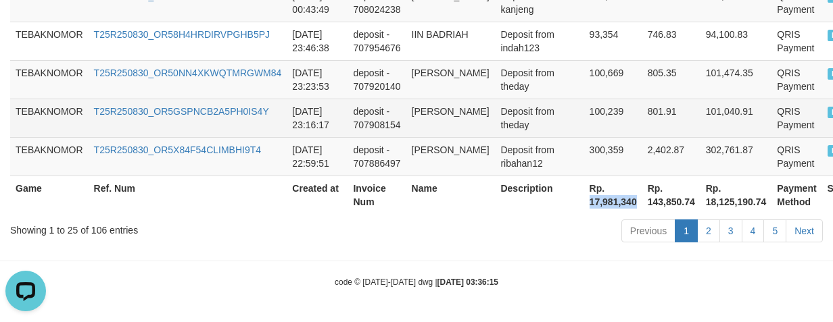
copy th "17,981,340"
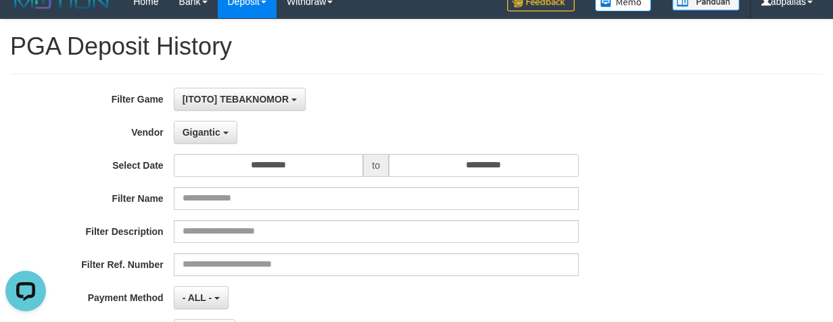
scroll to position [0, 0]
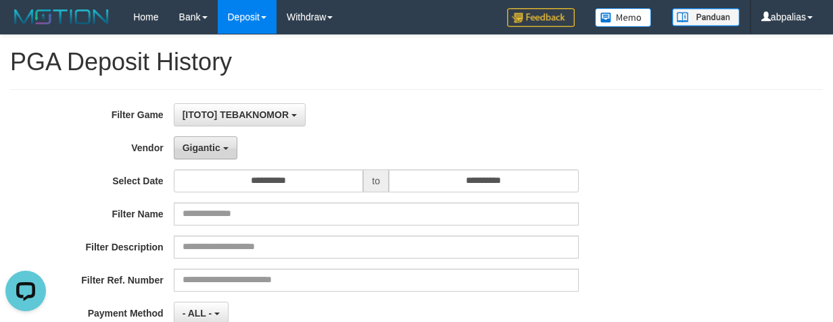
click at [182, 149] on span "Gigantic" at bounding box center [201, 148] width 38 height 11
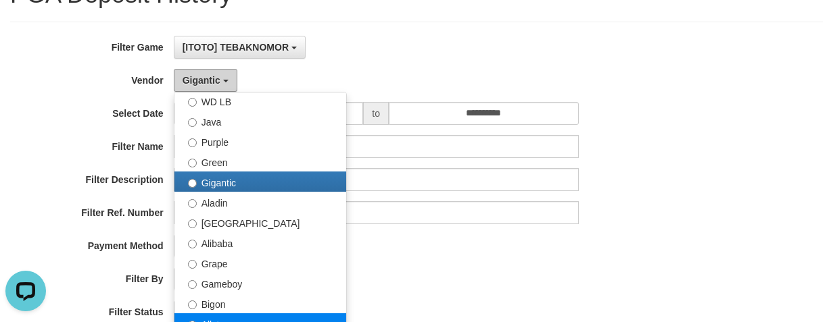
scroll to position [203, 0]
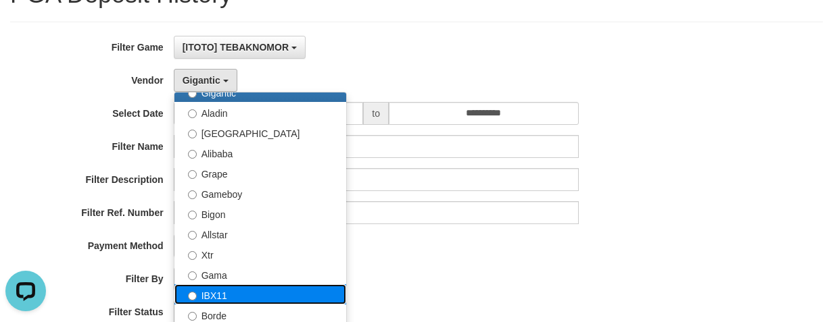
click at [216, 287] on label "IBX11" at bounding box center [260, 295] width 172 height 20
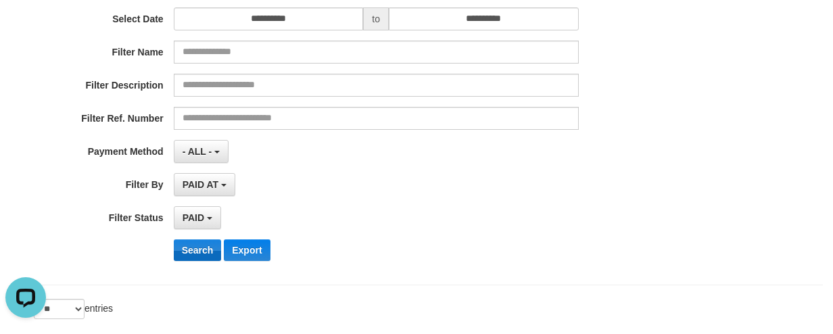
scroll to position [270, 0]
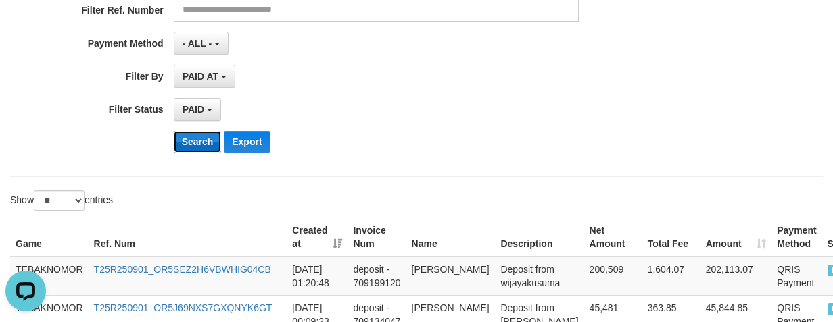
click at [204, 144] on button "Search" at bounding box center [198, 142] width 48 height 22
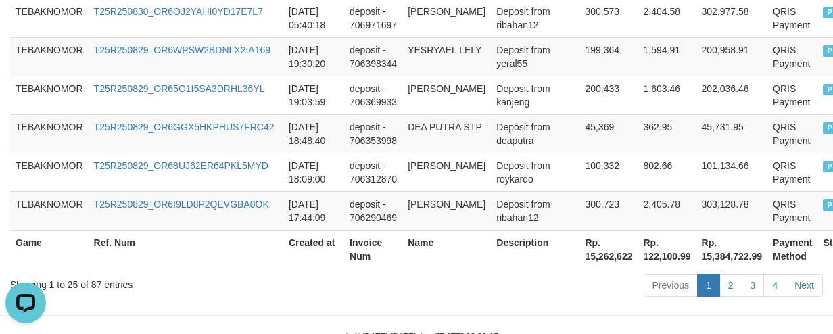
scroll to position [1303, 0]
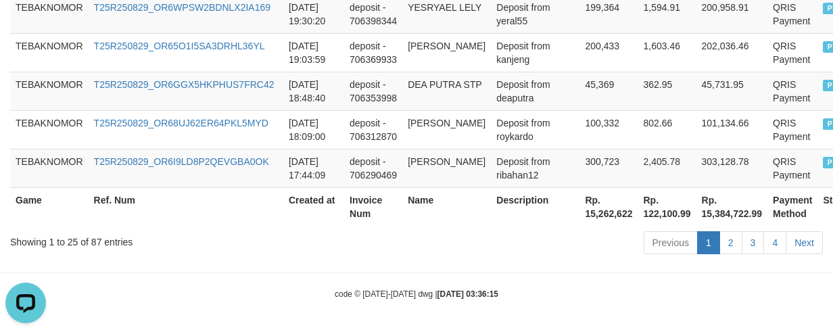
click at [579, 209] on th "Rp. 15,262,622" at bounding box center [608, 206] width 58 height 39
click at [579, 210] on th "Rp. 15,262,622" at bounding box center [608, 206] width 58 height 39
copy th "15,262,622"
drag, startPoint x: 282, startPoint y: 210, endPoint x: 237, endPoint y: 212, distance: 45.3
click at [283, 210] on th "Created at" at bounding box center [313, 206] width 61 height 39
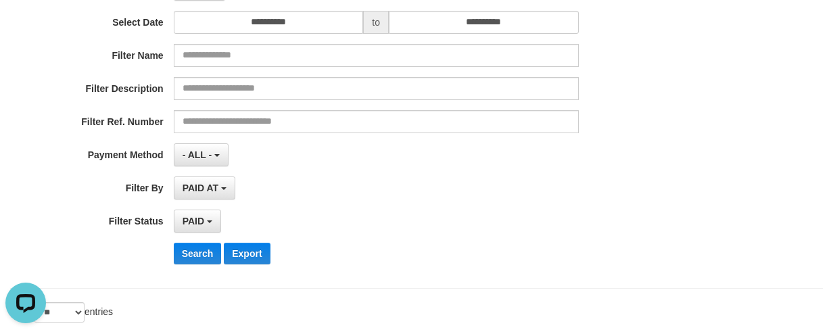
scroll to position [87, 0]
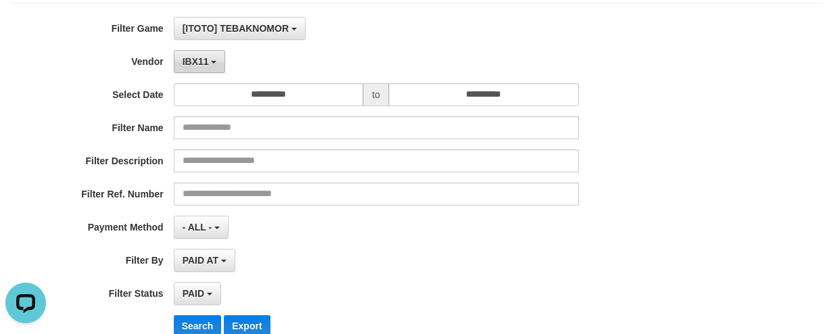
click at [196, 57] on span "IBX11" at bounding box center [195, 61] width 26 height 11
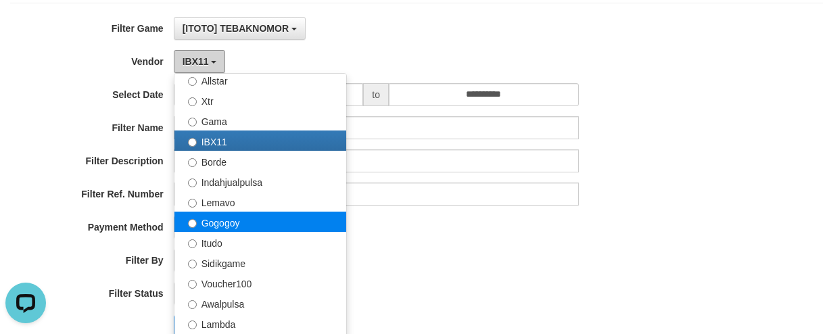
scroll to position [406, 0]
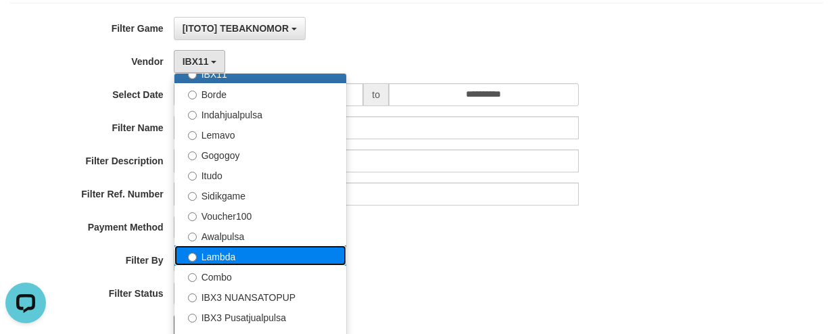
click at [241, 260] on label "Lambda" at bounding box center [260, 255] width 172 height 20
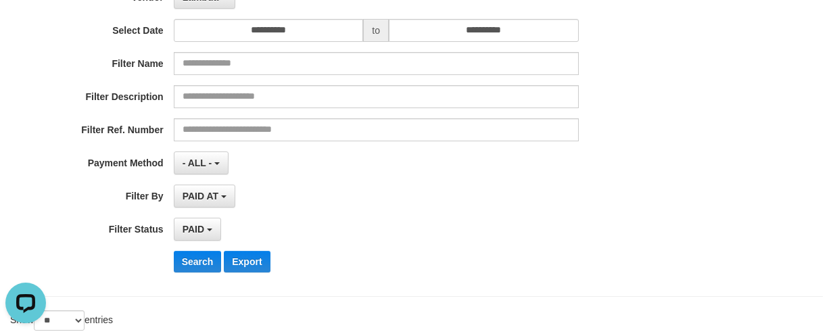
scroll to position [222, 0]
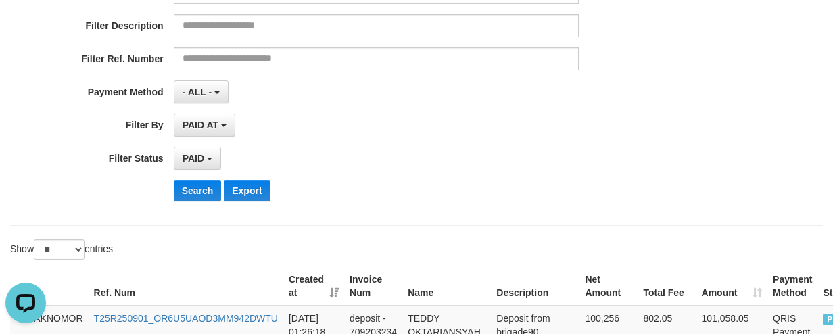
click at [191, 201] on div "**********" at bounding box center [347, 47] width 694 height 330
click at [191, 191] on button "Search" at bounding box center [198, 191] width 48 height 22
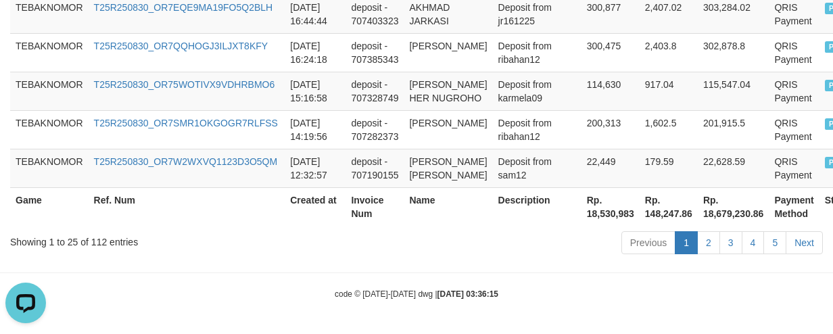
scroll to position [1479, 0]
click at [581, 211] on th "Rp. 18,530,983" at bounding box center [610, 206] width 58 height 39
click at [226, 217] on th "Ref. Num" at bounding box center [187, 206] width 197 height 39
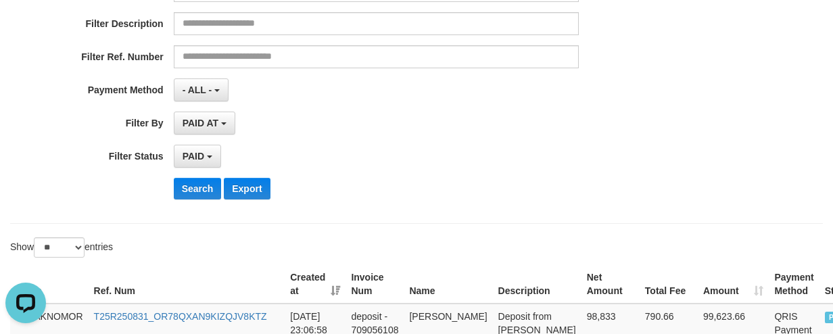
scroll to position [127, 0]
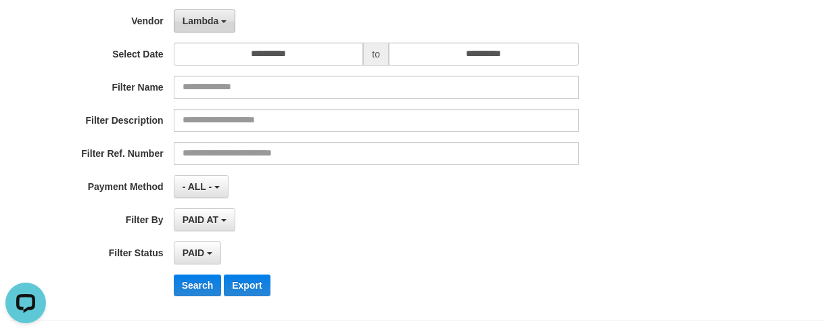
click at [179, 16] on button "Lambda" at bounding box center [205, 20] width 62 height 23
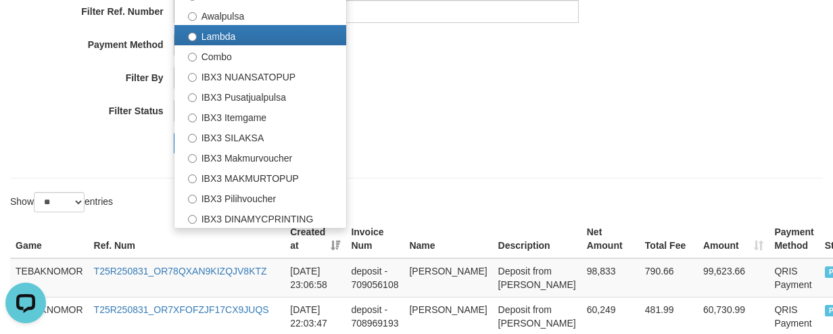
scroll to position [397, 0]
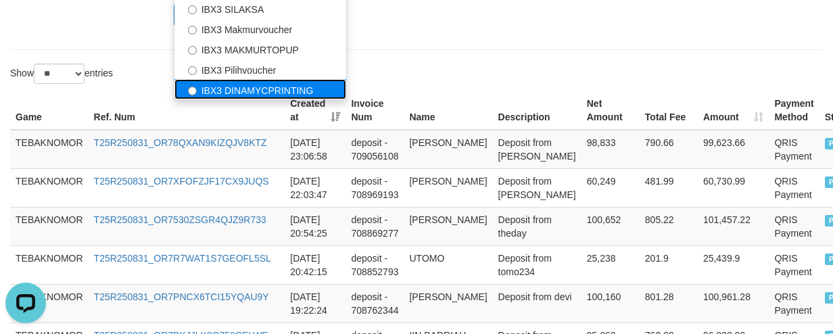
click at [254, 85] on label "IBX3 DINAMYCPRINTING" at bounding box center [260, 89] width 172 height 20
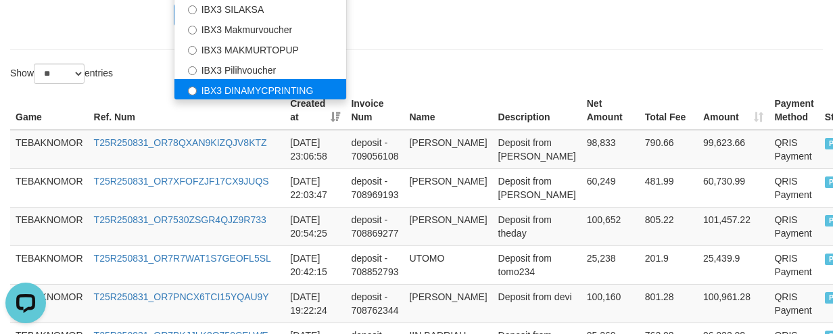
select select "**********"
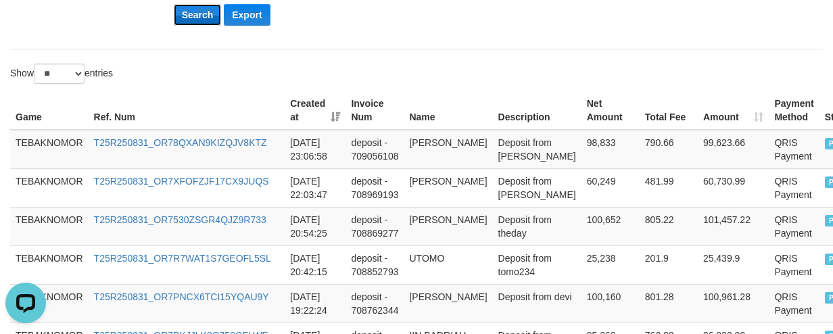
click at [189, 19] on button "Search" at bounding box center [198, 15] width 48 height 22
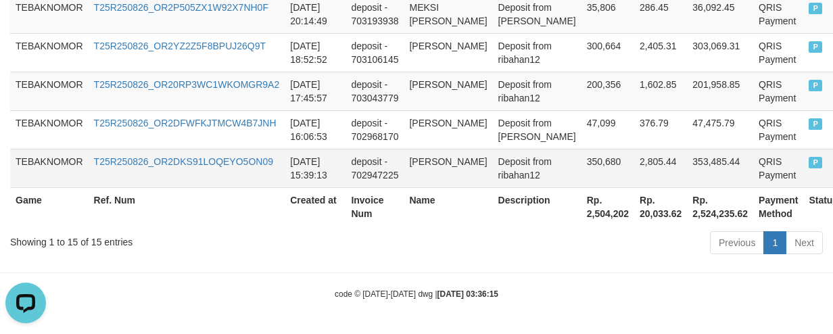
scroll to position [958, 0]
click at [581, 212] on th "Rp. 2,504,202" at bounding box center [607, 206] width 53 height 39
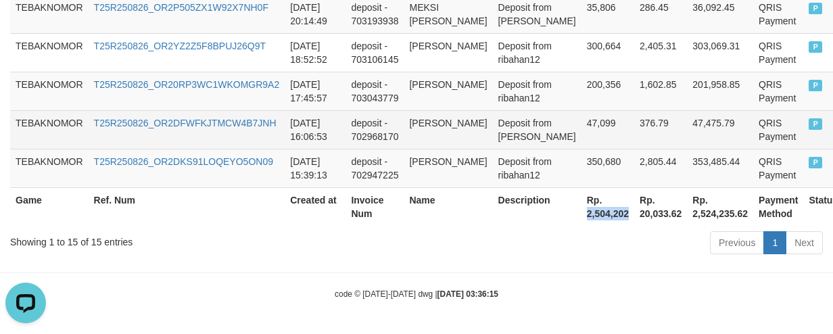
drag, startPoint x: 569, startPoint y: 212, endPoint x: 477, endPoint y: 120, distance: 130.0
click at [581, 213] on th "Rp. 2,504,202" at bounding box center [607, 206] width 53 height 39
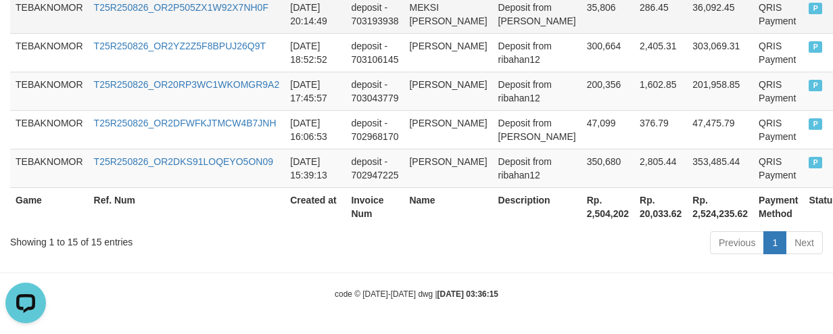
drag, startPoint x: 572, startPoint y: 69, endPoint x: 533, endPoint y: 7, distance: 73.1
click at [581, 66] on td "300,664" at bounding box center [607, 52] width 53 height 39
click at [581, 101] on td "200,356" at bounding box center [607, 91] width 53 height 39
